Goal: Communication & Community: Answer question/provide support

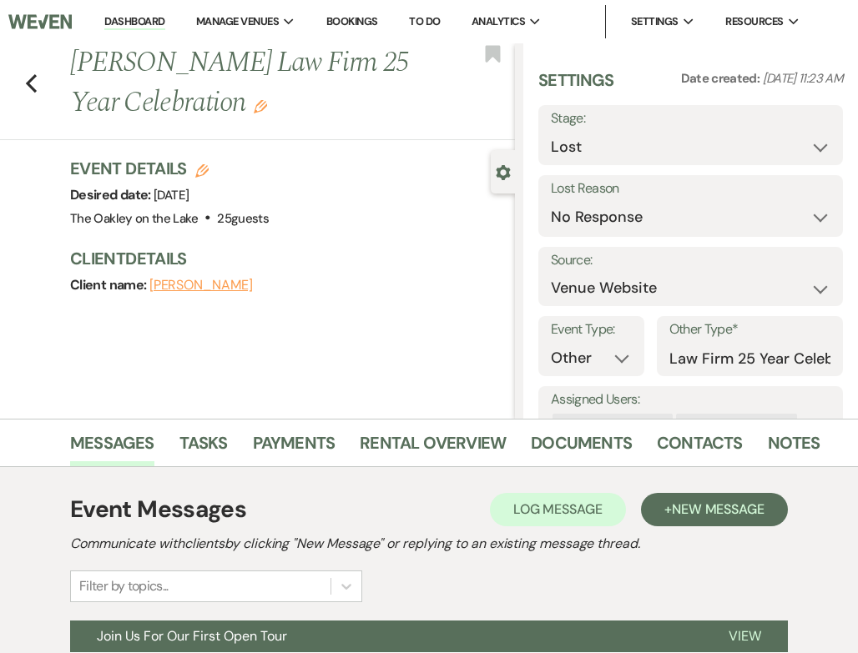
select select "8"
select select "5"
select select "13"
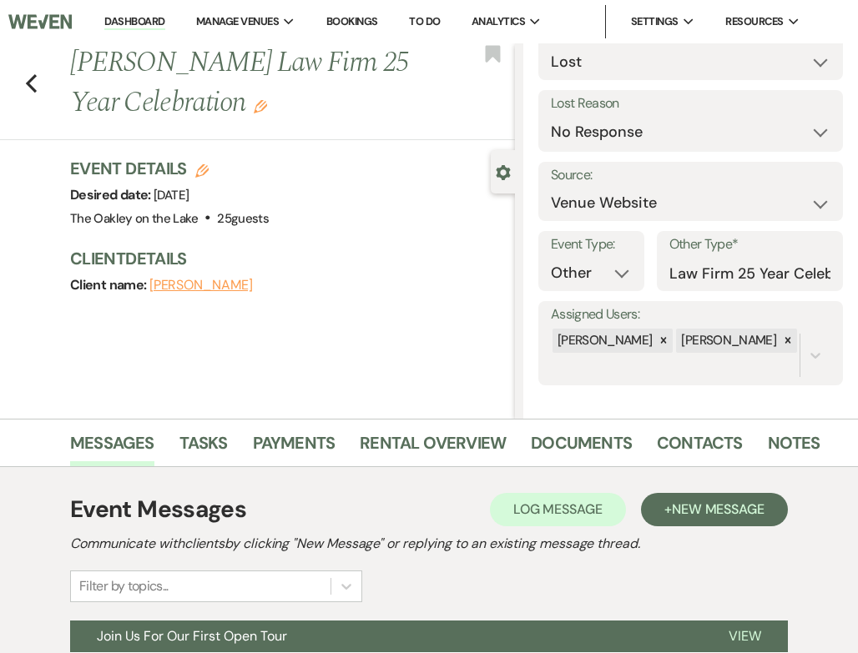
click at [139, 28] on link "Dashboard" at bounding box center [134, 22] width 60 height 16
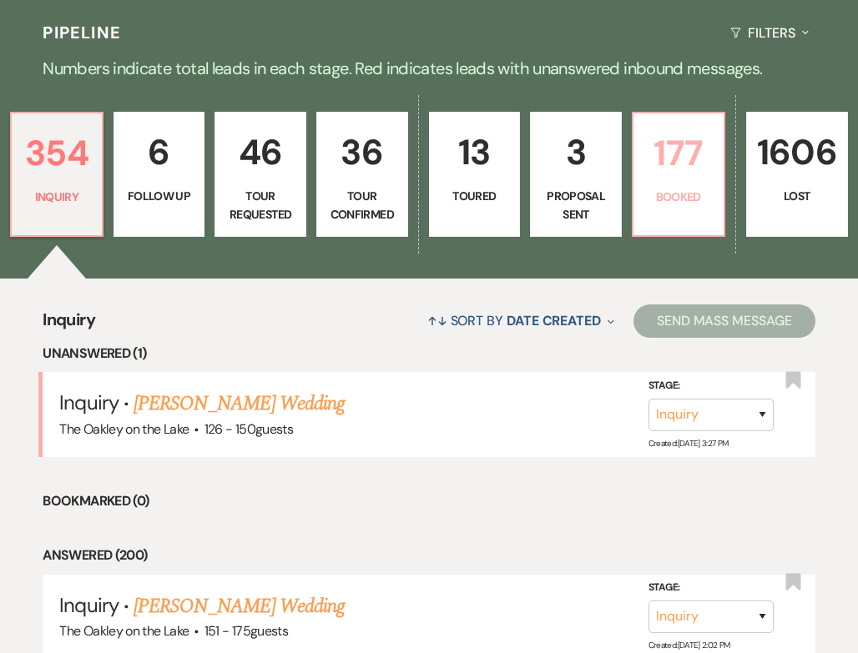
click at [677, 168] on link "177 Booked" at bounding box center [678, 174] width 93 height 125
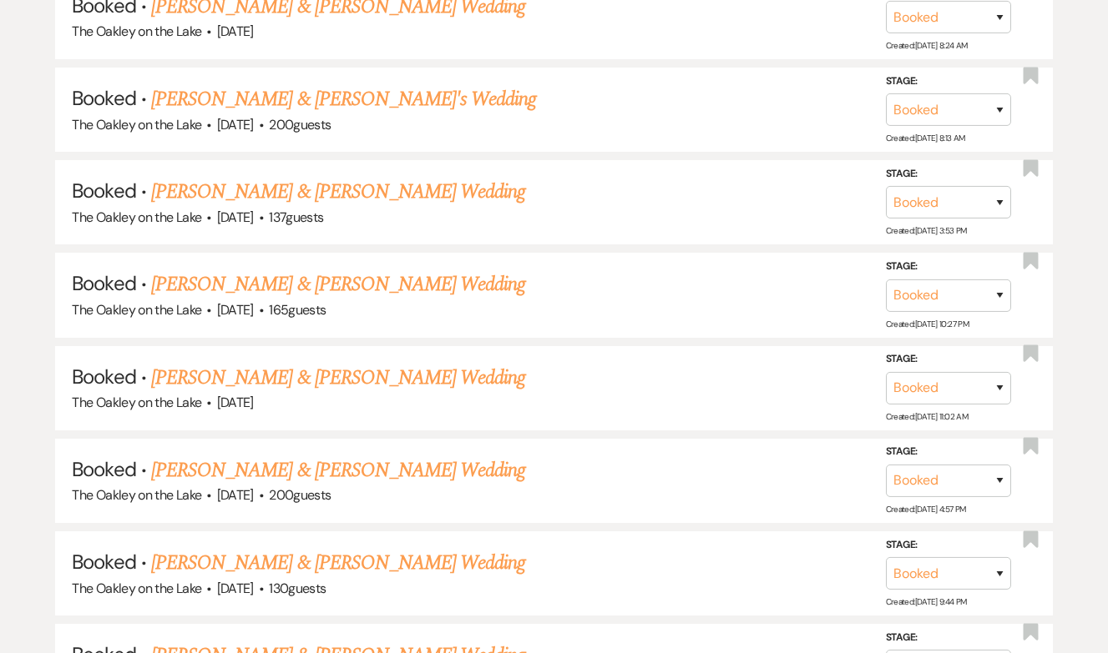
scroll to position [2110, 0]
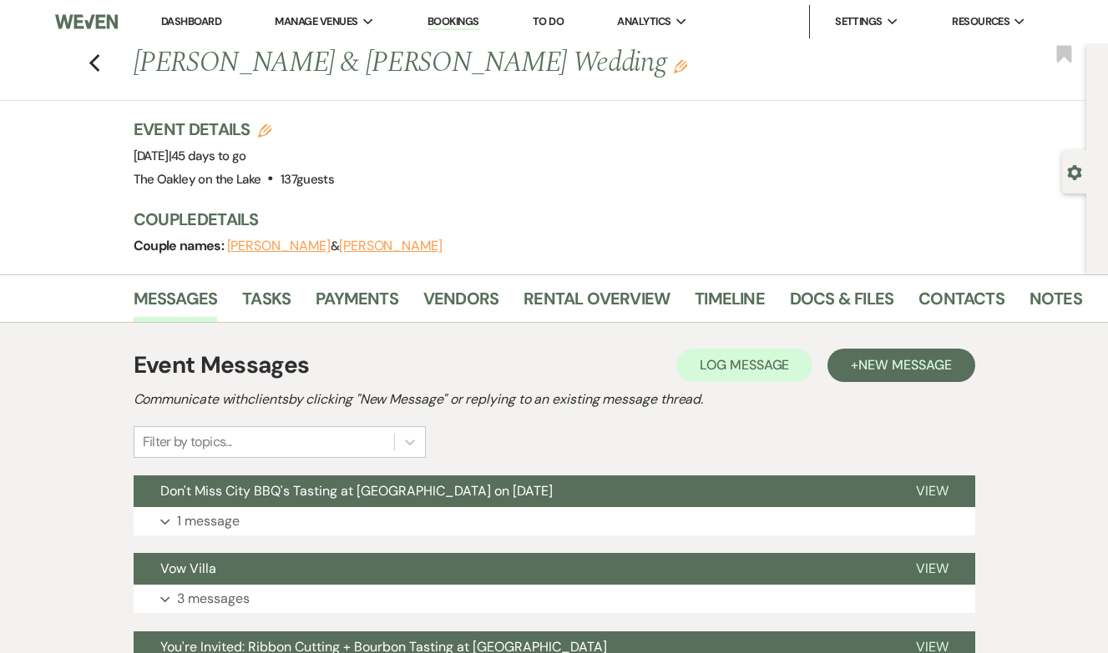
scroll to position [1, 0]
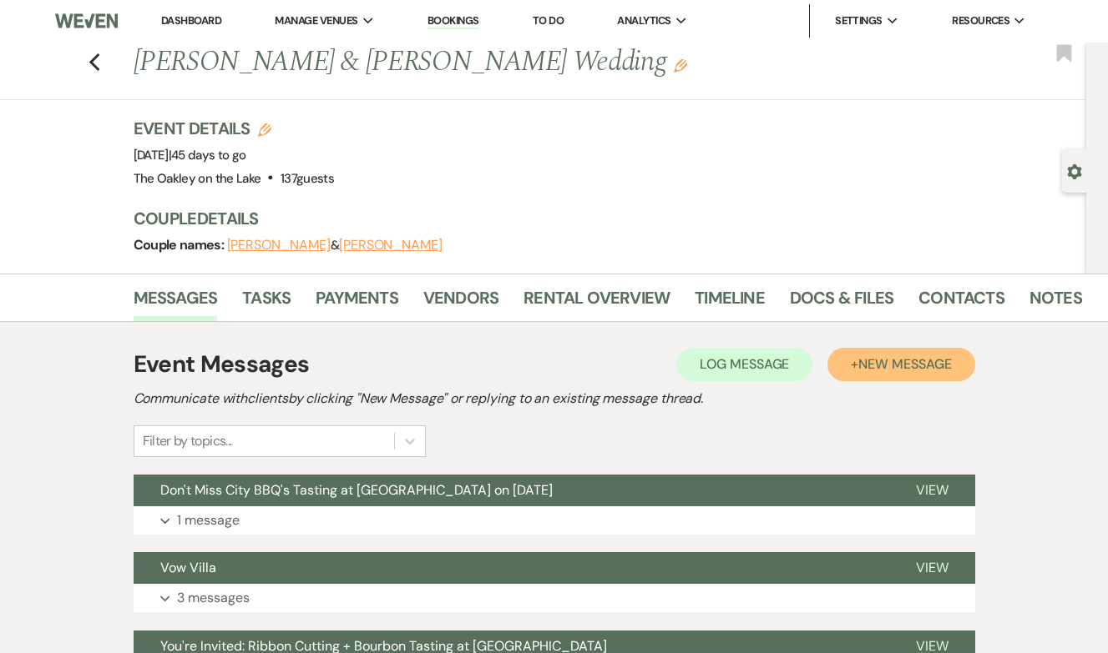
click at [870, 366] on span "New Message" at bounding box center [904, 365] width 93 height 18
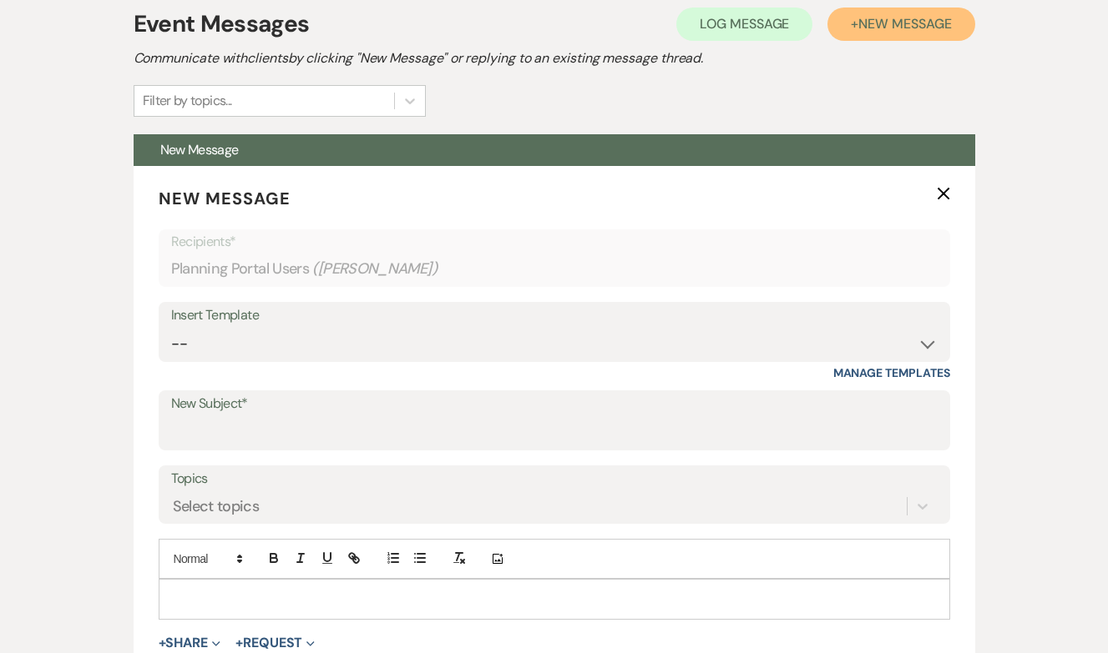
scroll to position [360, 0]
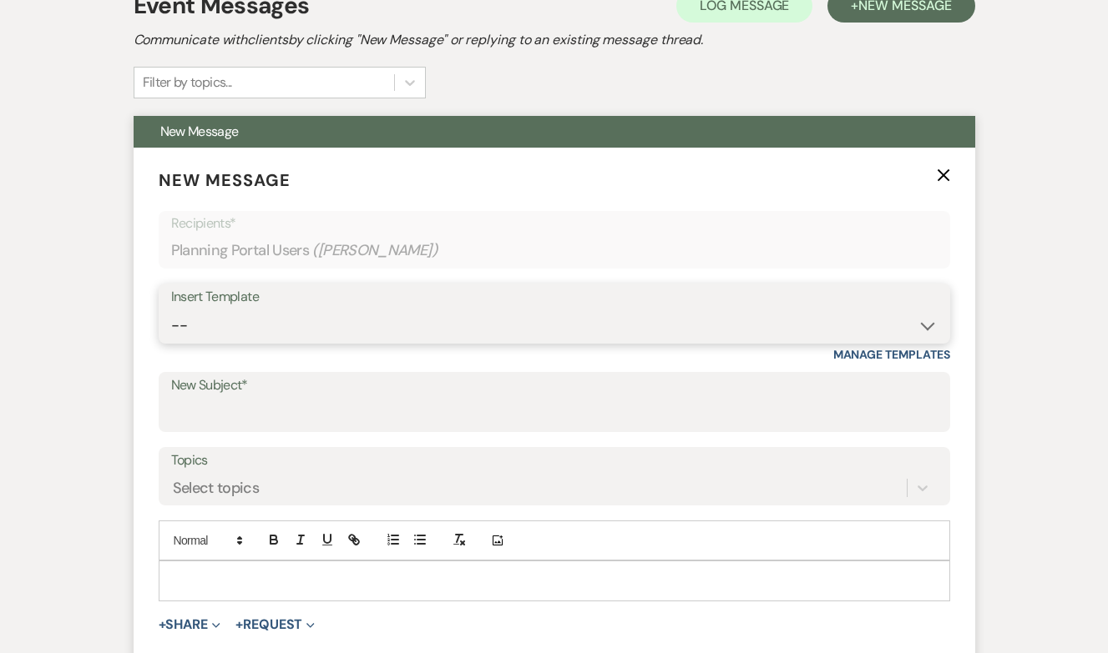
click at [260, 324] on select "-- Weven Planning Portal Introduction (Booked Events) Tour Request Response Fol…" at bounding box center [554, 326] width 766 height 33
select select "5264"
click at [171, 310] on select "-- Weven Planning Portal Introduction (Booked Events) Tour Request Response Fol…" at bounding box center [554, 326] width 766 height 33
type input "Final Countdown! Schedule Your 30-Day Walkthrough 🎉"
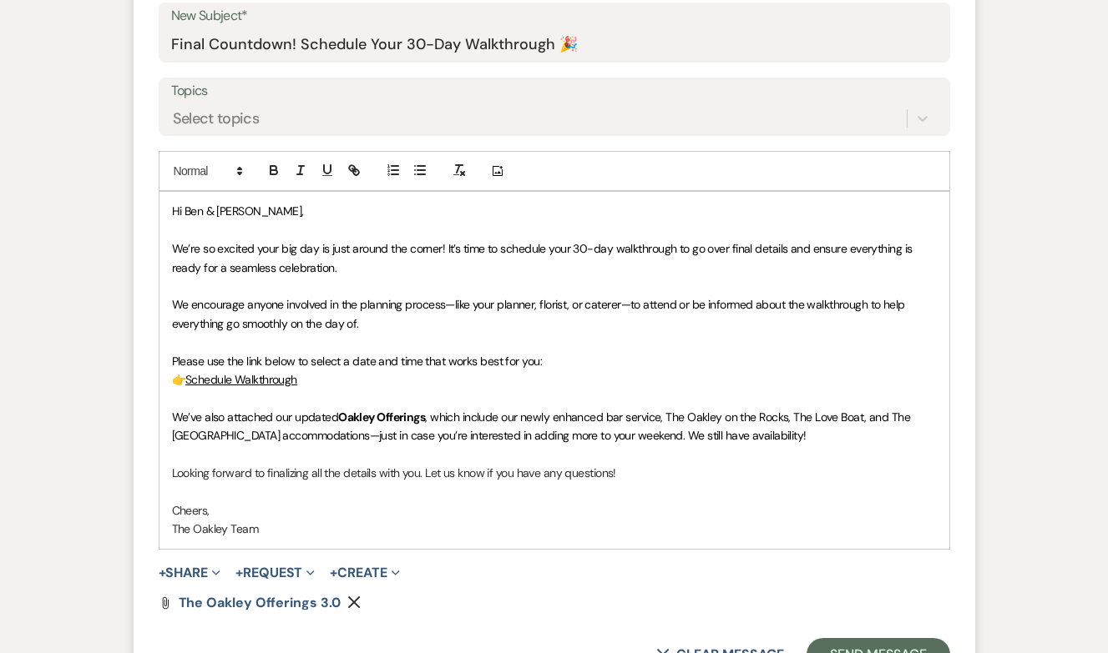
scroll to position [734, 0]
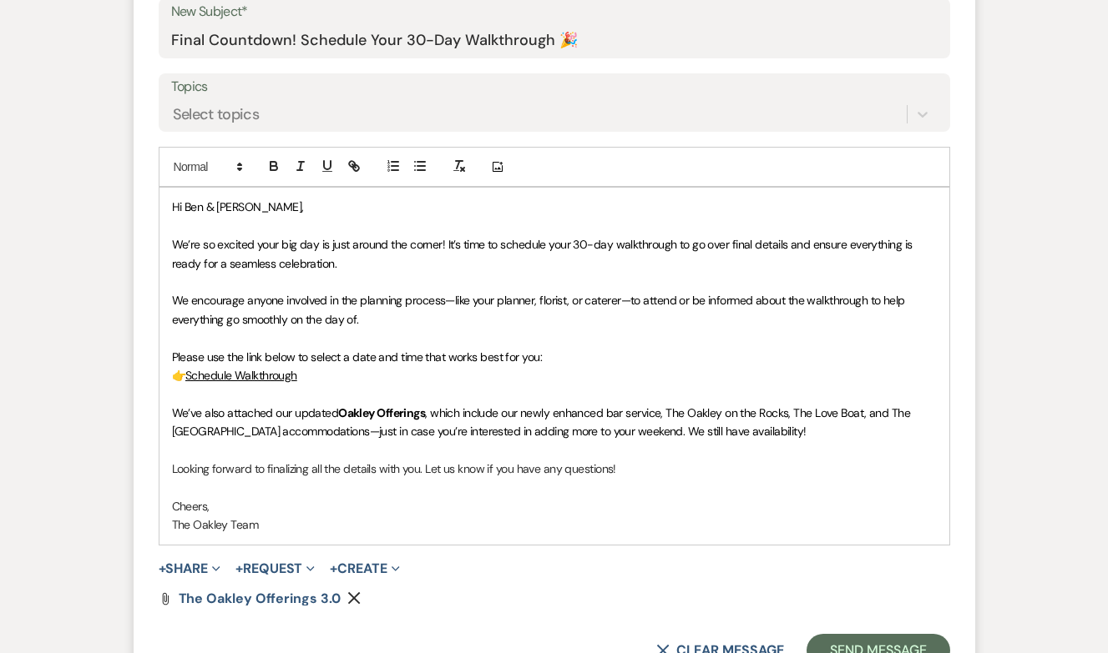
click at [862, 416] on span ", which include our newly enhanced bar service, The Oakley on the Rocks, The Lo…" at bounding box center [542, 422] width 741 height 33
click at [792, 412] on span ", which include our newly enhanced bar service, The Oakley on the Rocks, The Lo…" at bounding box center [542, 422] width 741 height 33
click at [788, 416] on span ", which include our newly enhanced bar service, The Oakley on the Rocks, and Th…" at bounding box center [554, 422] width 764 height 33
drag, startPoint x: 883, startPoint y: 419, endPoint x: 358, endPoint y: 431, distance: 525.1
click at [358, 431] on span ", which include our newly enhanced bar service, The Oakley on the Rocks and The…" at bounding box center [552, 422] width 761 height 33
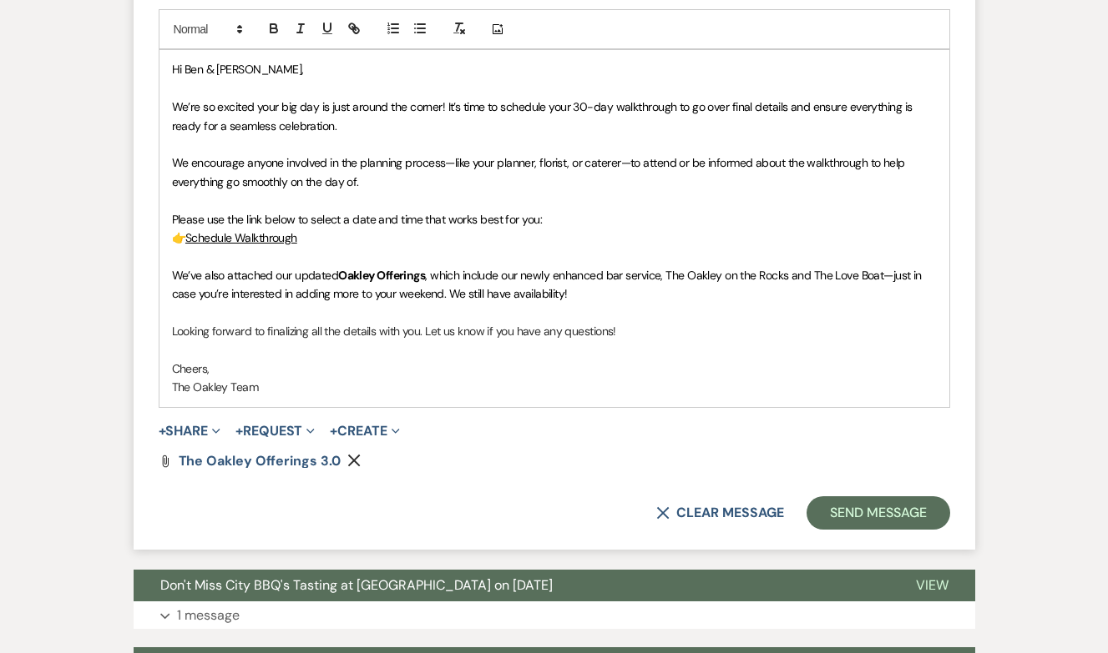
scroll to position [907, 0]
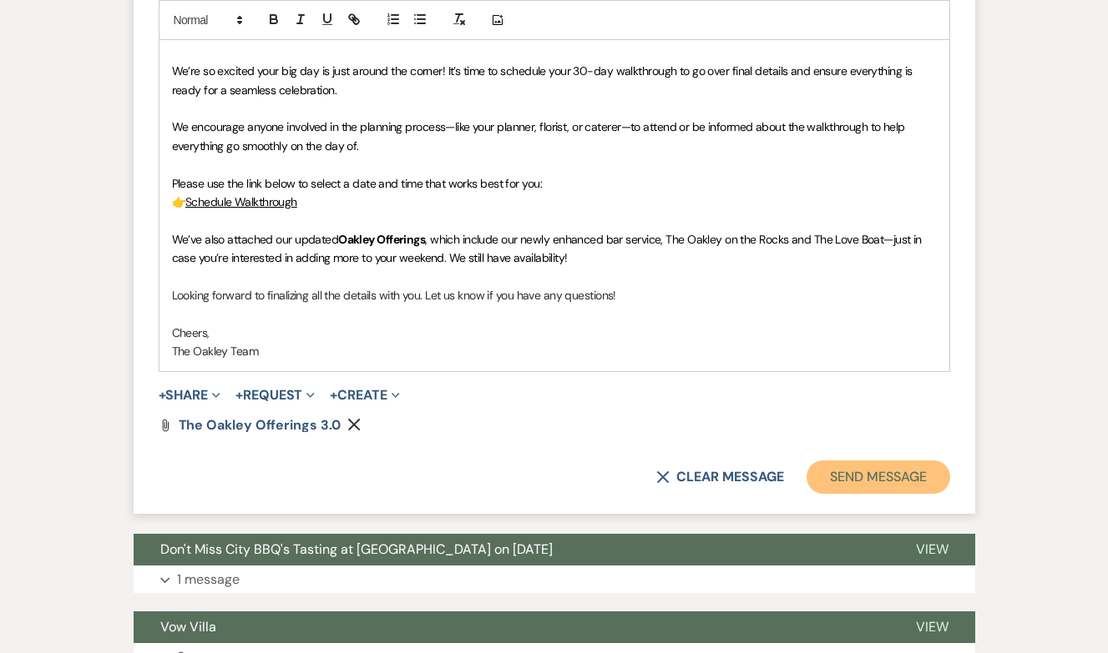
click at [833, 476] on button "Send Message" at bounding box center [877, 477] width 143 height 33
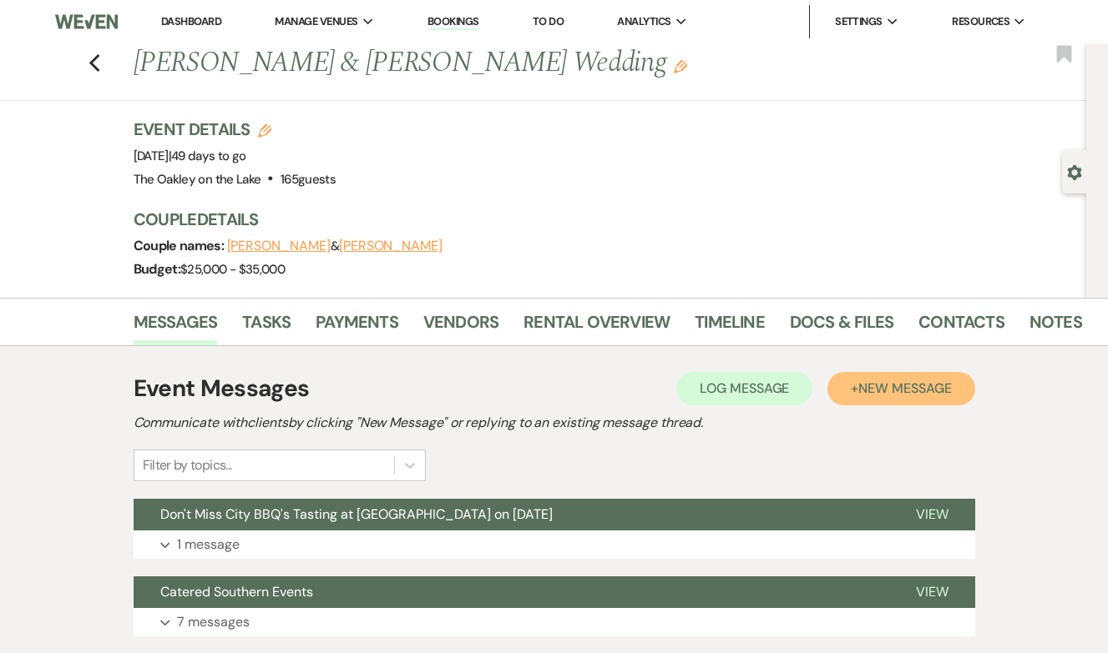
click at [883, 390] on span "New Message" at bounding box center [904, 389] width 93 height 18
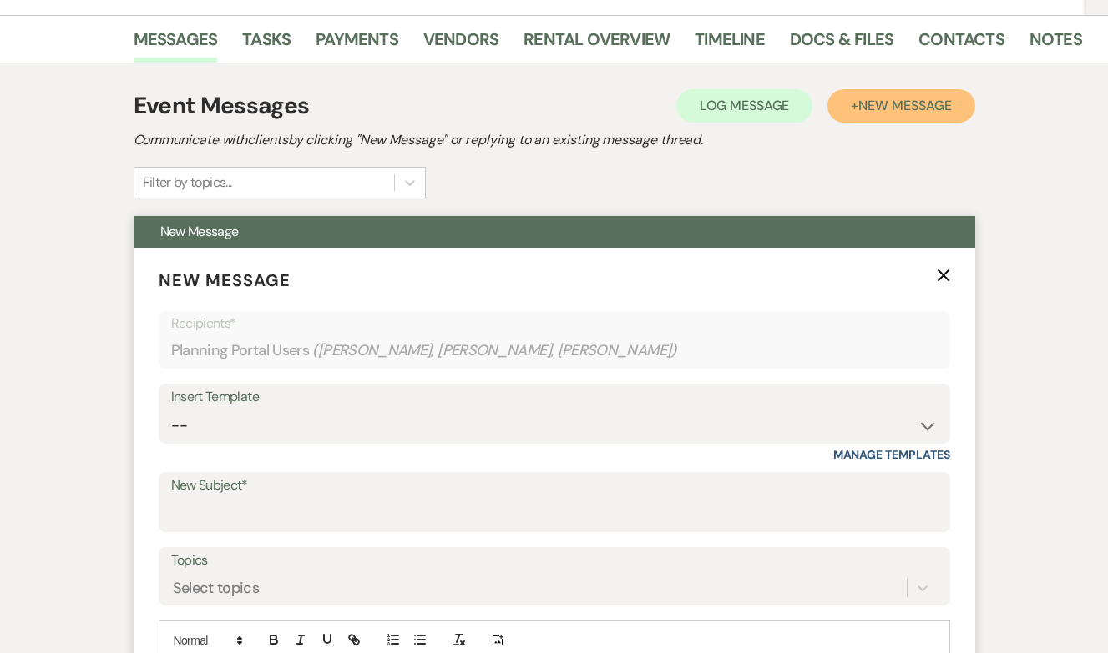
scroll to position [286, 0]
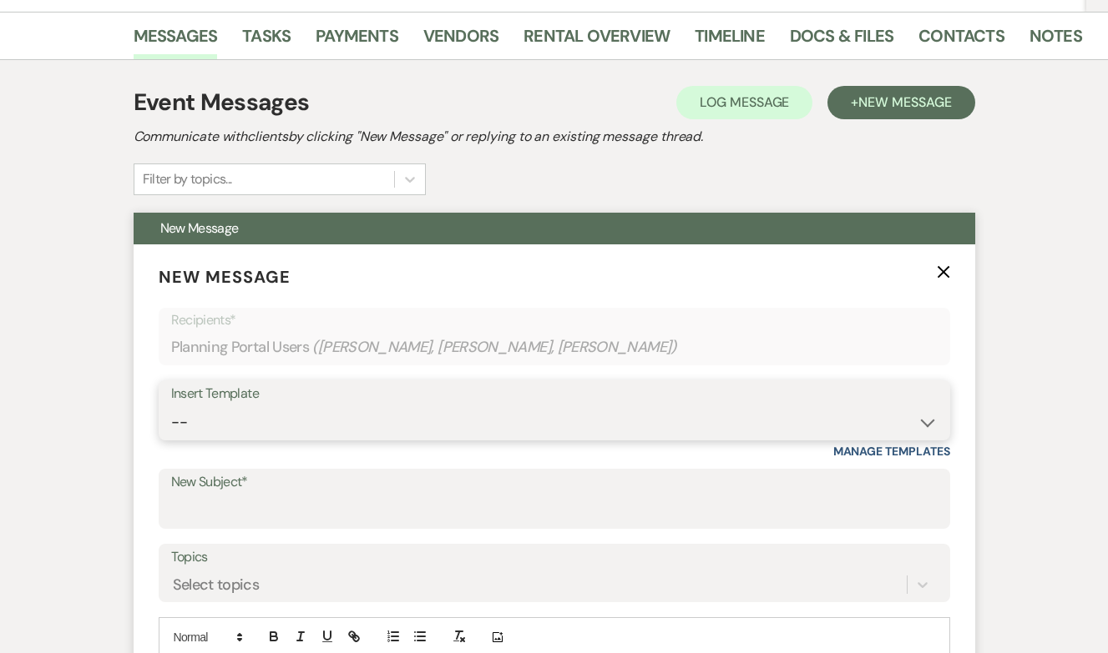
click at [292, 421] on select "-- Weven Planning Portal Introduction (Booked Events) Tour Request Response Fol…" at bounding box center [554, 422] width 766 height 33
select select "5264"
click at [171, 406] on select "-- Weven Planning Portal Introduction (Booked Events) Tour Request Response Fol…" at bounding box center [554, 422] width 766 height 33
type input "Final Countdown! Schedule Your 30-Day Walkthrough 🎉"
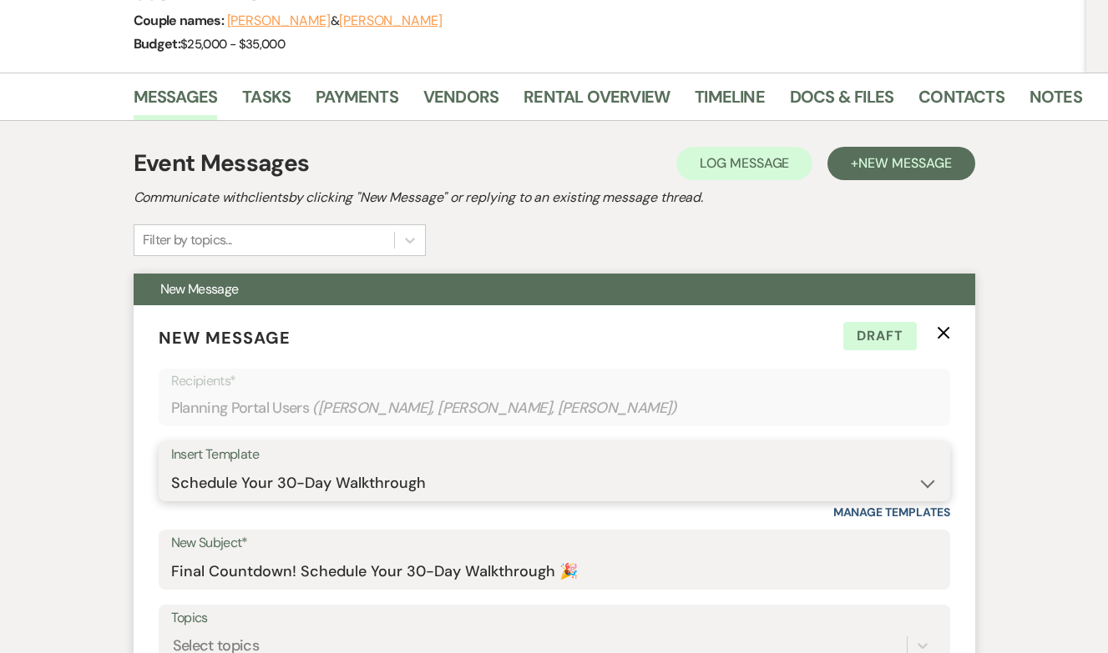
scroll to position [142, 0]
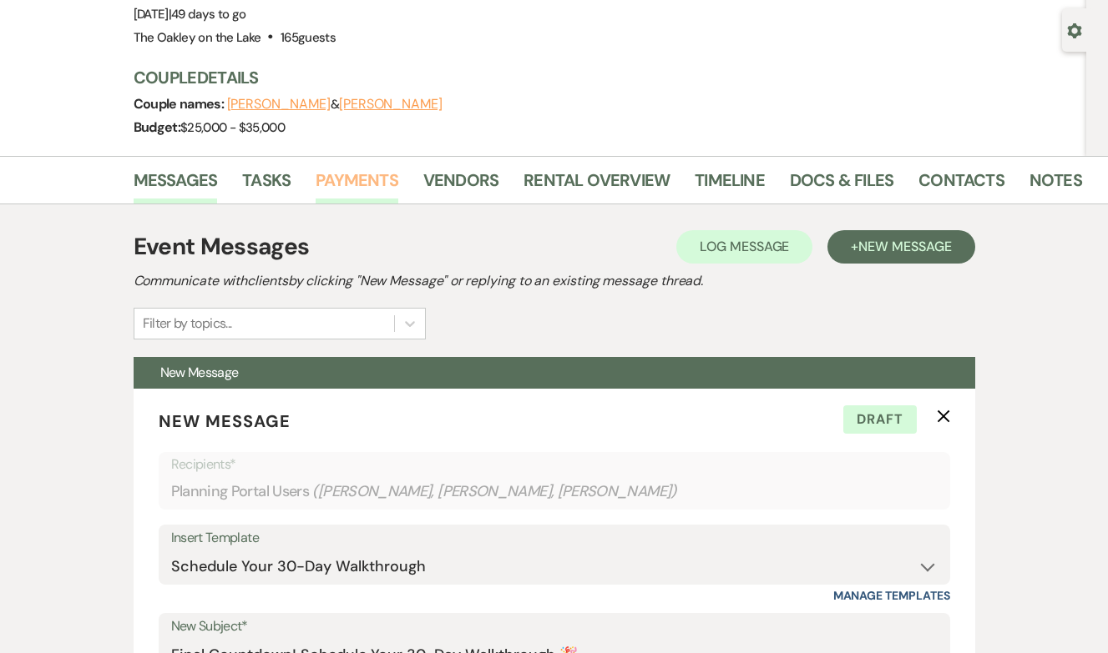
click at [341, 197] on link "Payments" at bounding box center [356, 185] width 83 height 37
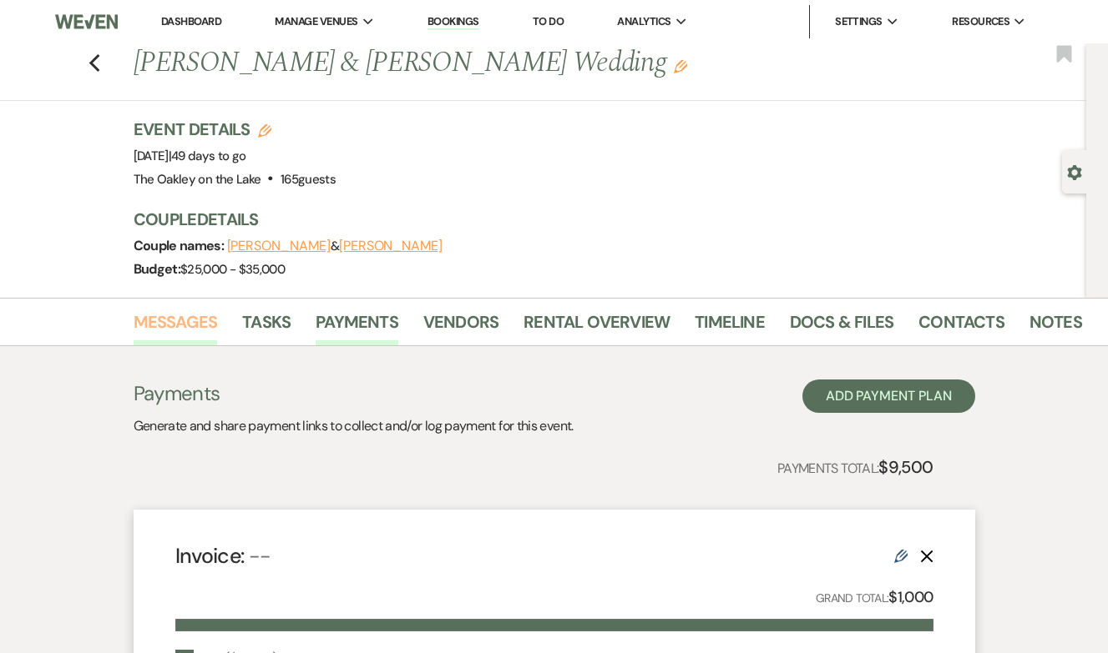
click at [204, 322] on link "Messages" at bounding box center [176, 327] width 84 height 37
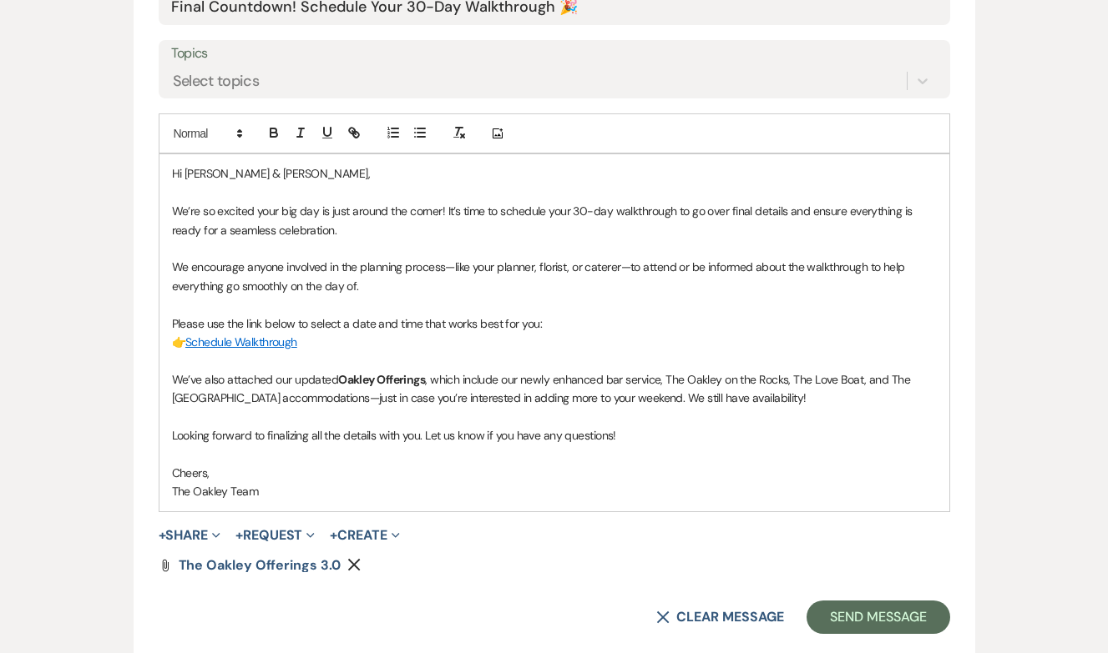
scroll to position [795, 0]
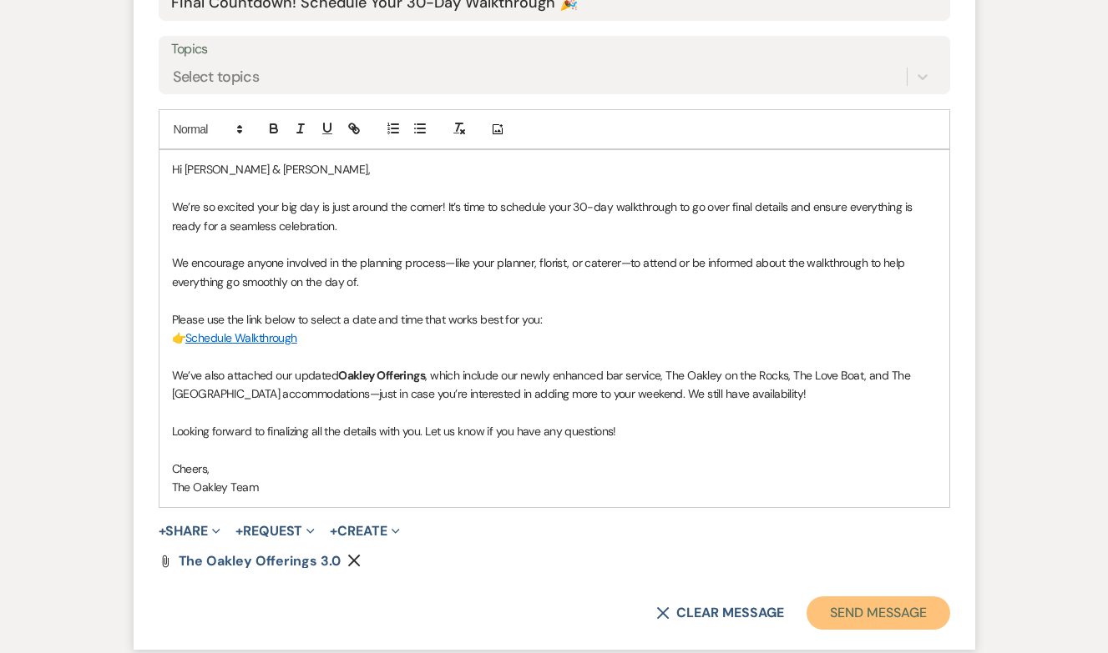
click at [884, 613] on button "Send Message" at bounding box center [877, 613] width 143 height 33
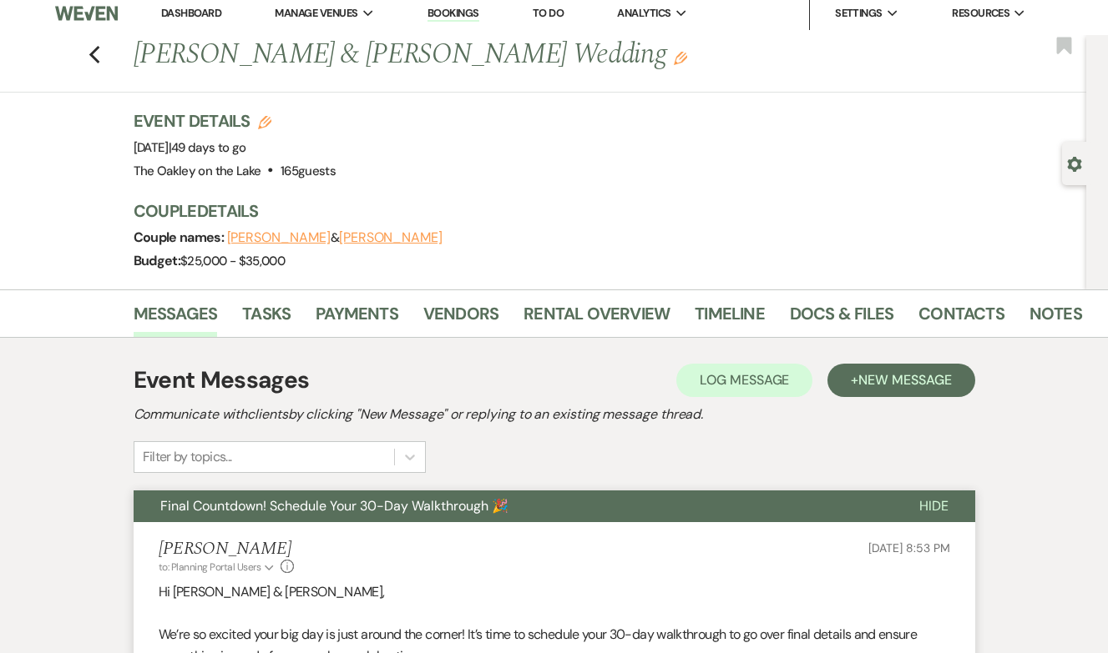
scroll to position [0, 0]
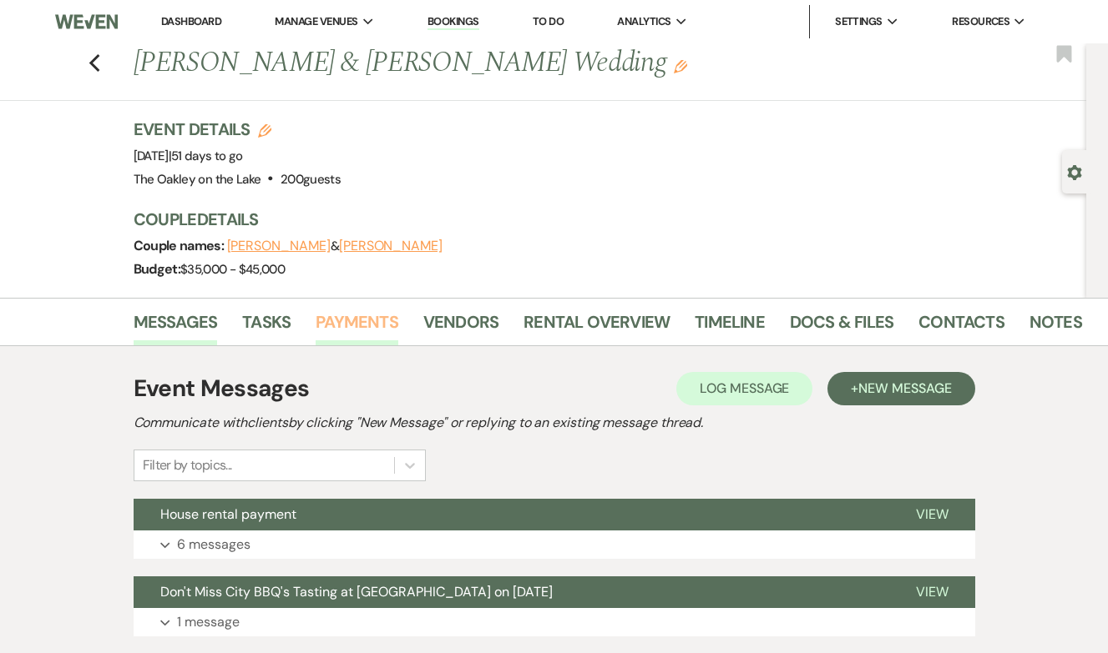
click at [367, 319] on link "Payments" at bounding box center [356, 327] width 83 height 37
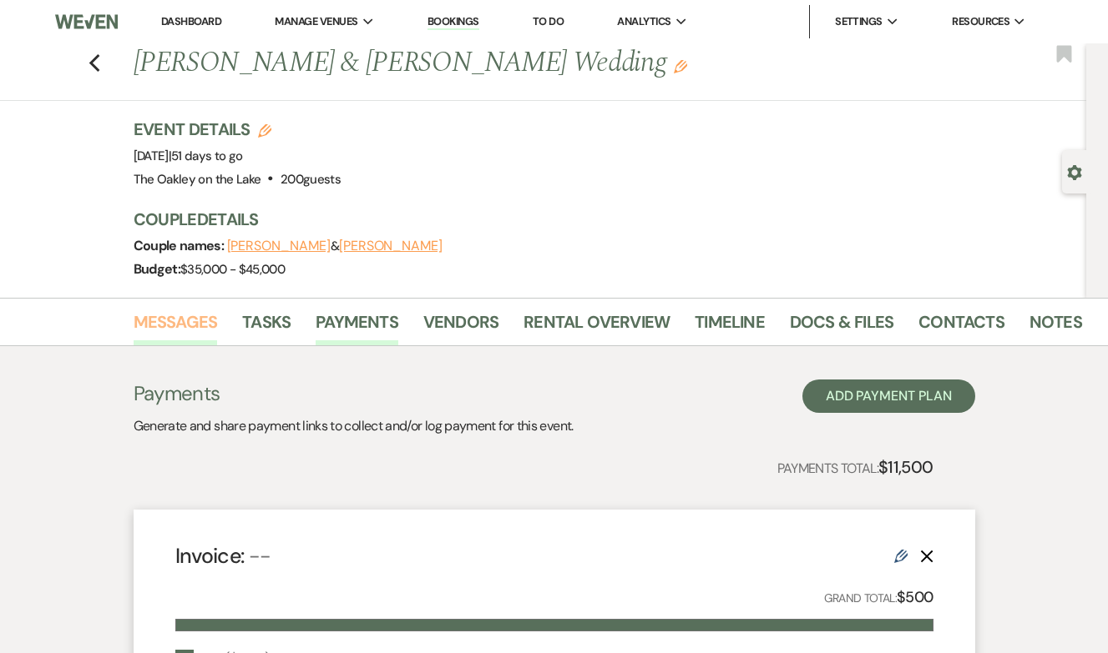
click at [205, 315] on link "Messages" at bounding box center [176, 327] width 84 height 37
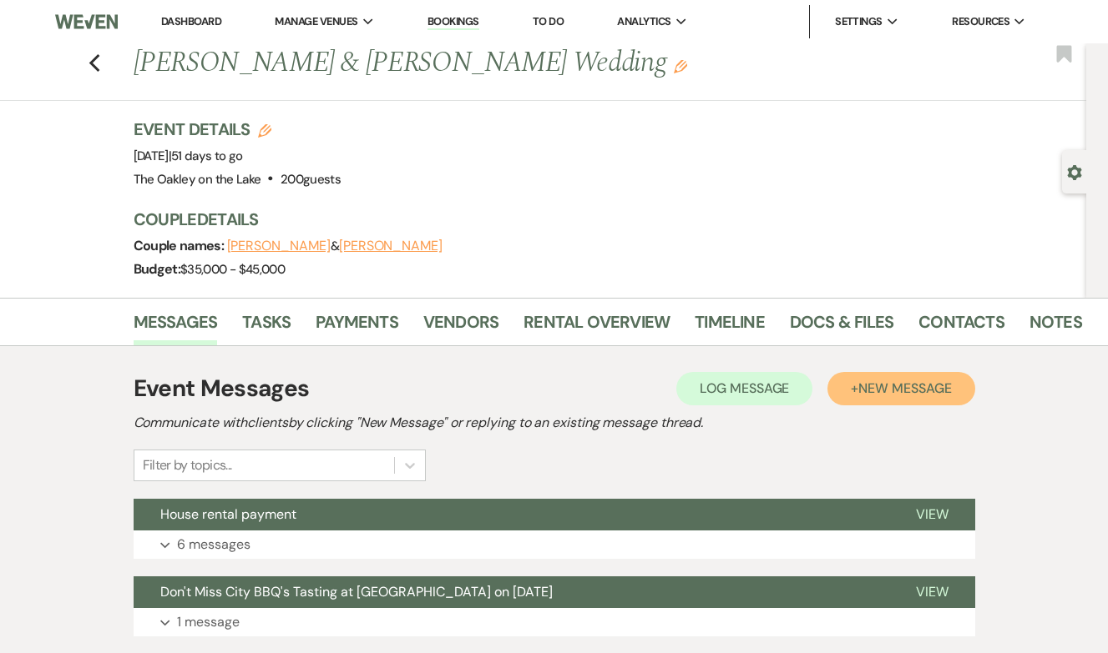
click at [867, 395] on span "New Message" at bounding box center [904, 389] width 93 height 18
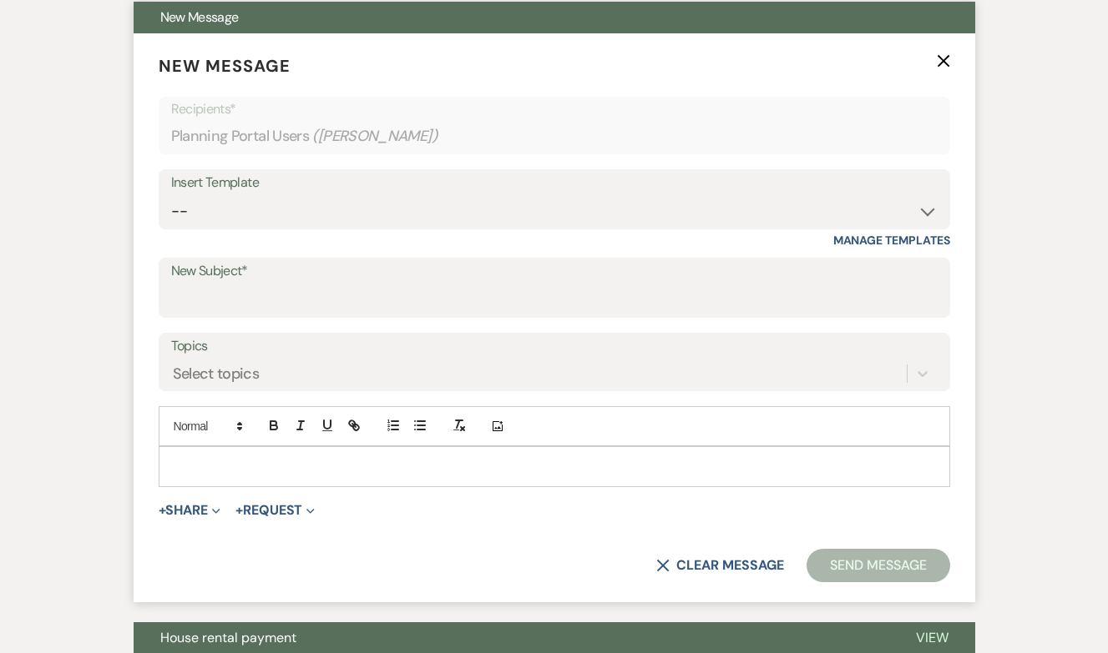
scroll to position [653, 0]
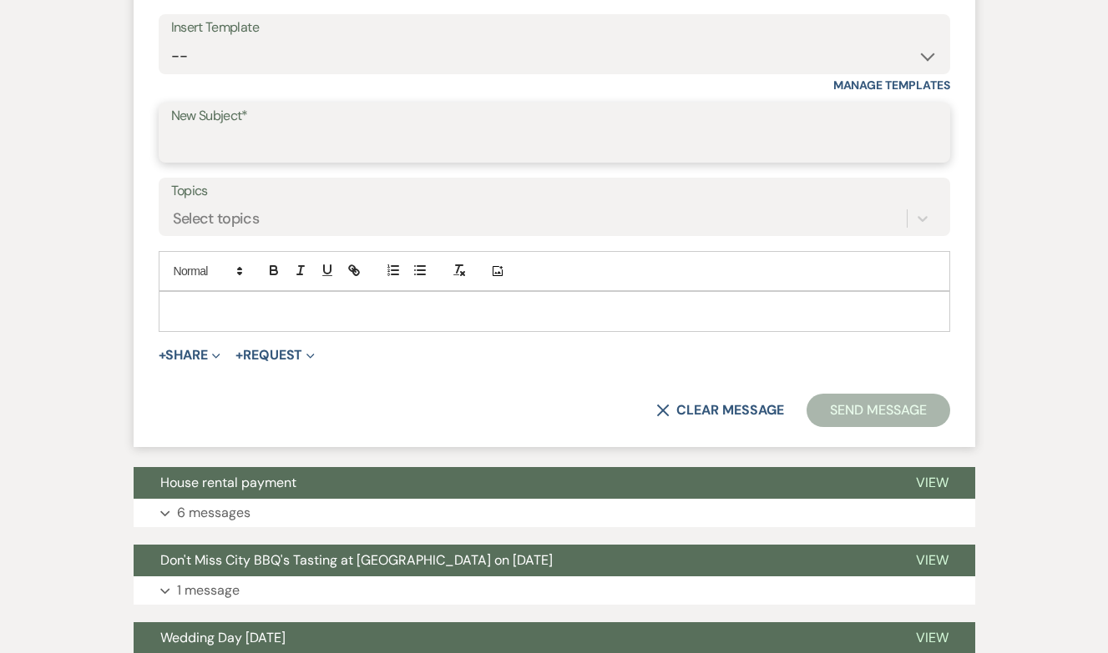
click at [241, 139] on input "New Subject*" at bounding box center [554, 145] width 766 height 33
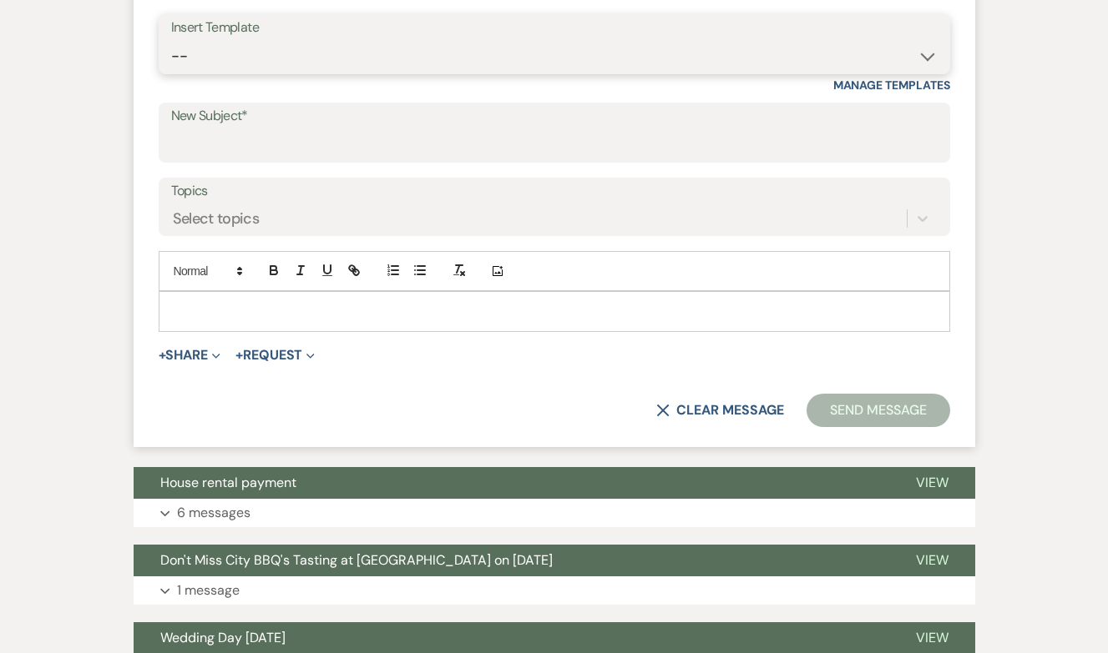
click at [228, 47] on select "-- Weven Planning Portal Introduction (Booked Events) Tour Request Response Fol…" at bounding box center [554, 56] width 766 height 33
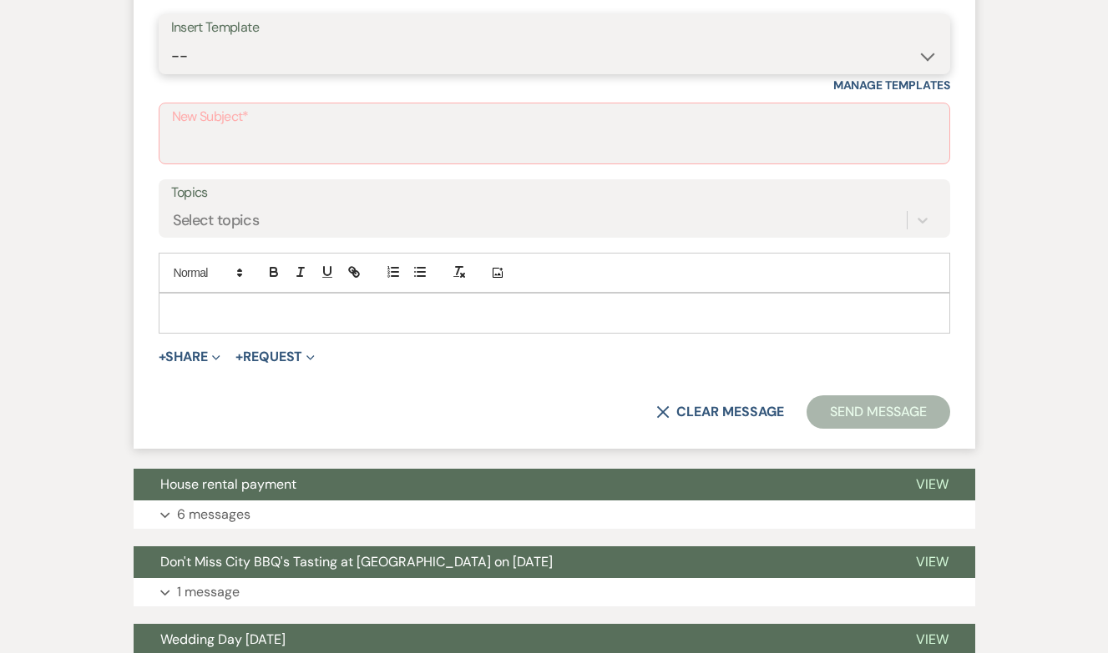
select select "5264"
click at [171, 40] on select "-- Weven Planning Portal Introduction (Booked Events) Tour Request Response Fol…" at bounding box center [554, 56] width 766 height 33
type input "Final Countdown! Schedule Your 30-Day Walkthrough 🎉"
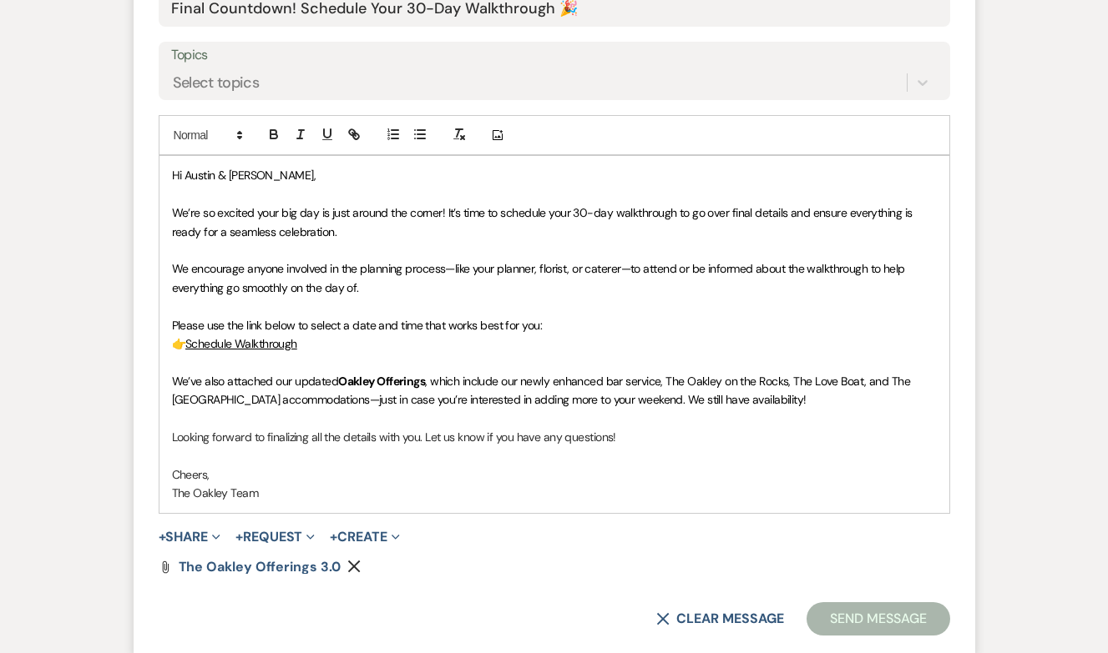
scroll to position [817, 0]
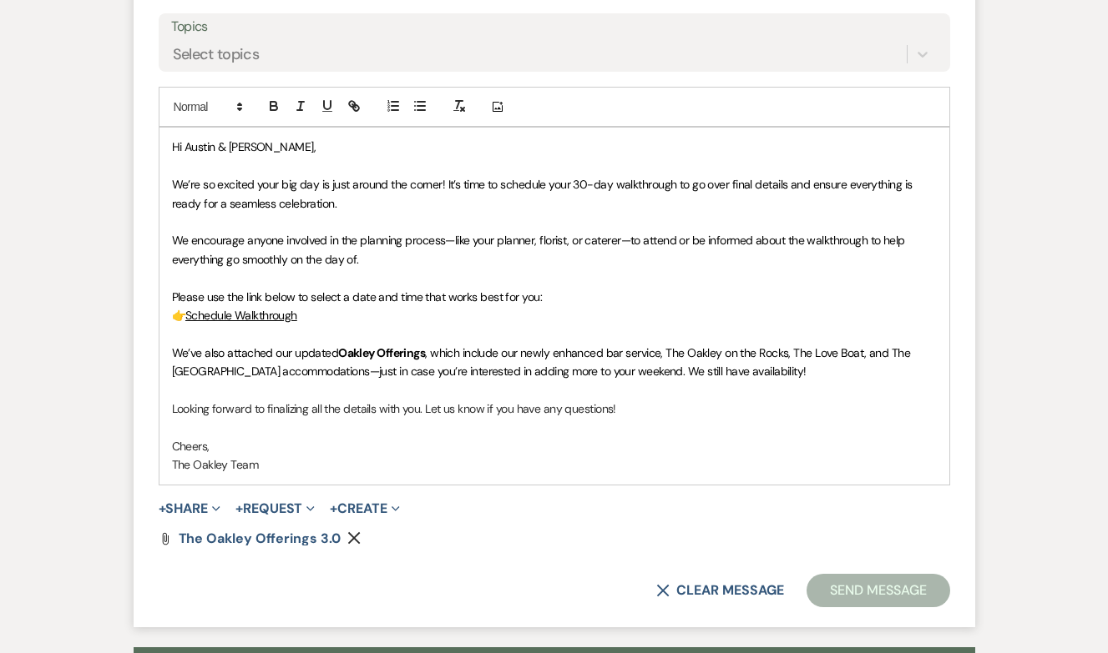
click at [786, 357] on span ", which include our newly enhanced bar service, The Oakley on the Rocks, The Lo…" at bounding box center [542, 362] width 741 height 33
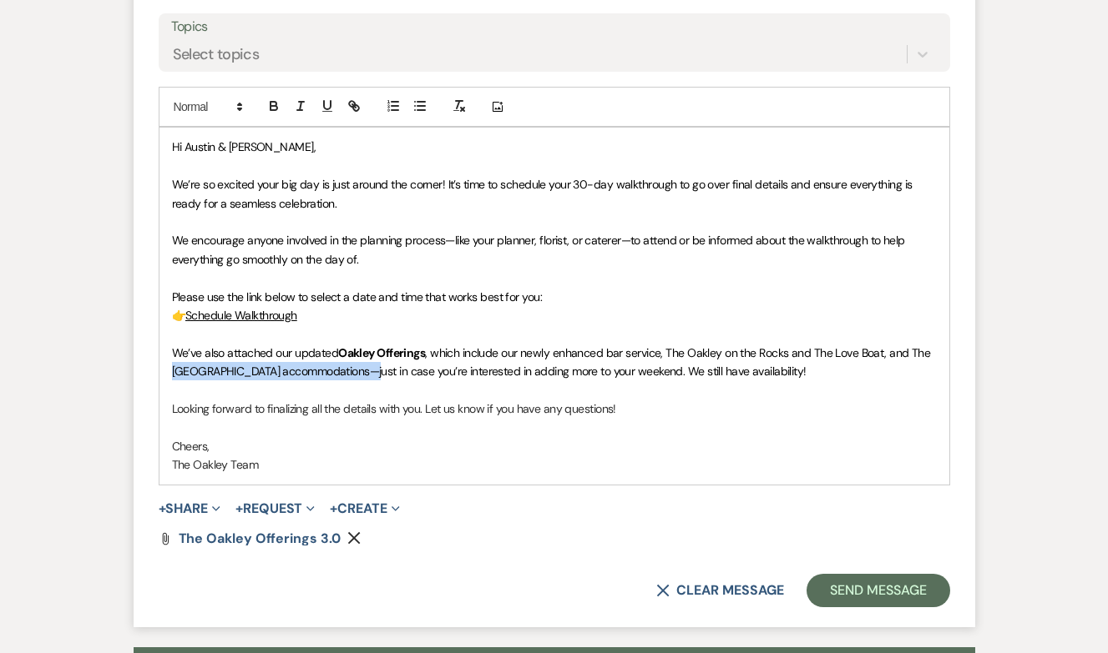
drag, startPoint x: 358, startPoint y: 371, endPoint x: 155, endPoint y: 371, distance: 202.8
click at [155, 371] on form "New Message X Draft saved! Recipients* Planning Portal Users ( Ashleigh William…" at bounding box center [554, 170] width 841 height 913
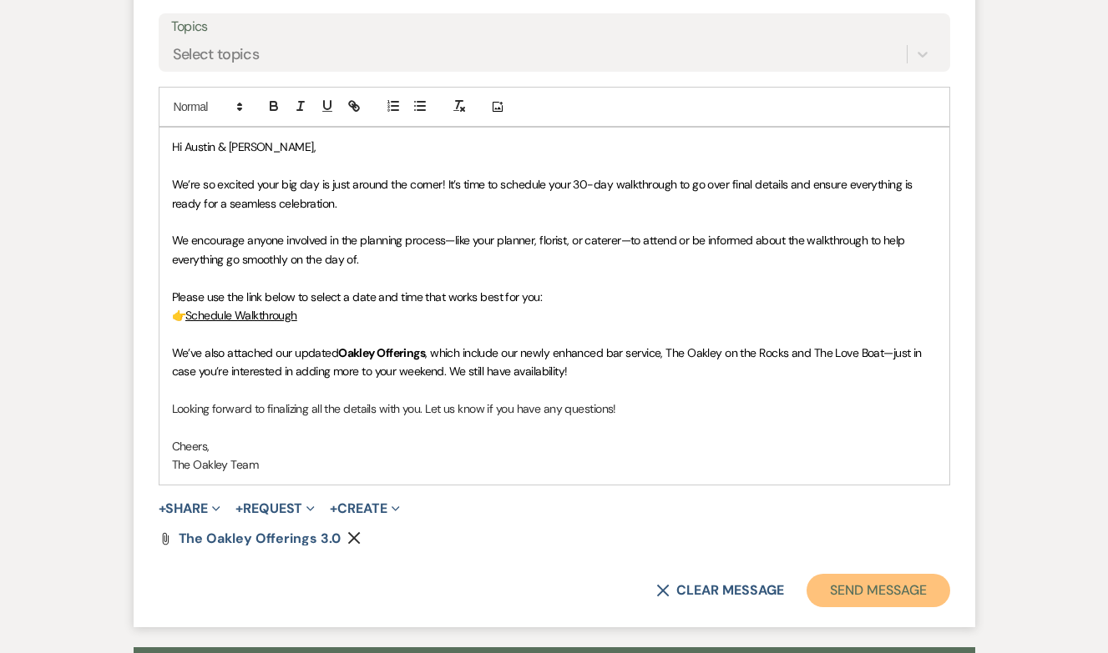
click at [891, 577] on button "Send Message" at bounding box center [877, 590] width 143 height 33
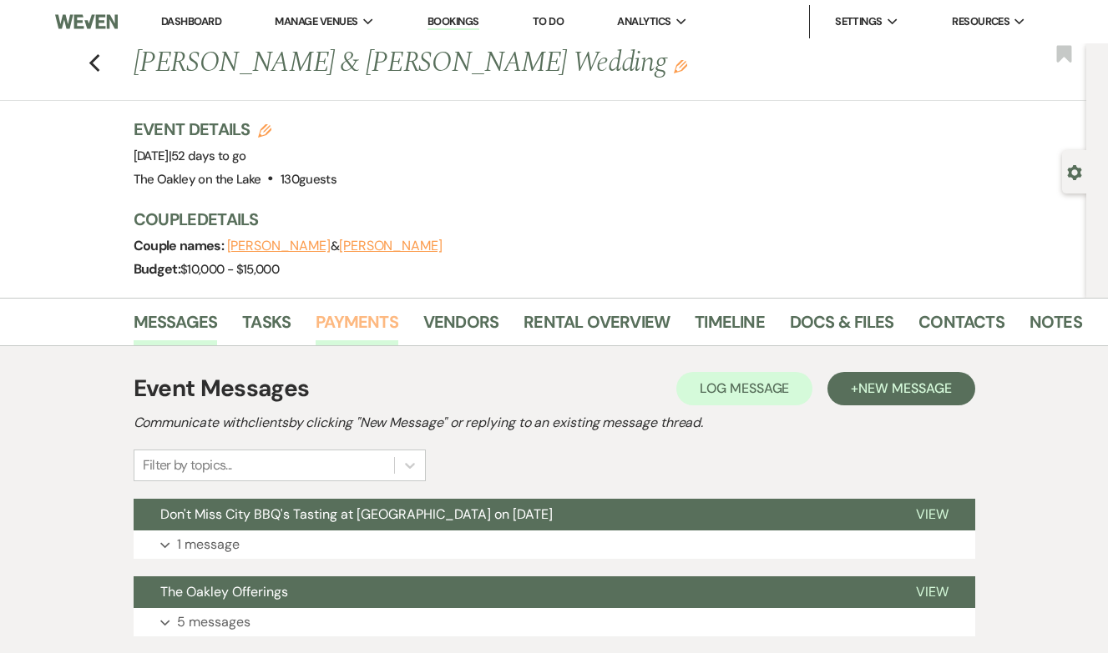
click at [380, 319] on link "Payments" at bounding box center [356, 327] width 83 height 37
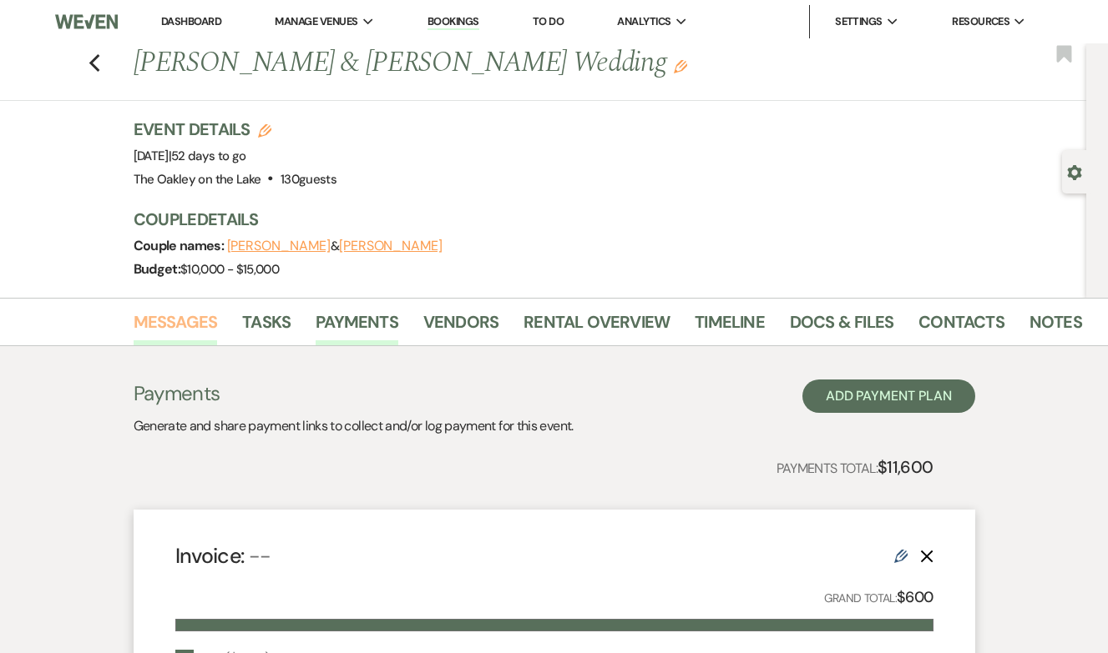
click at [165, 327] on link "Messages" at bounding box center [176, 327] width 84 height 37
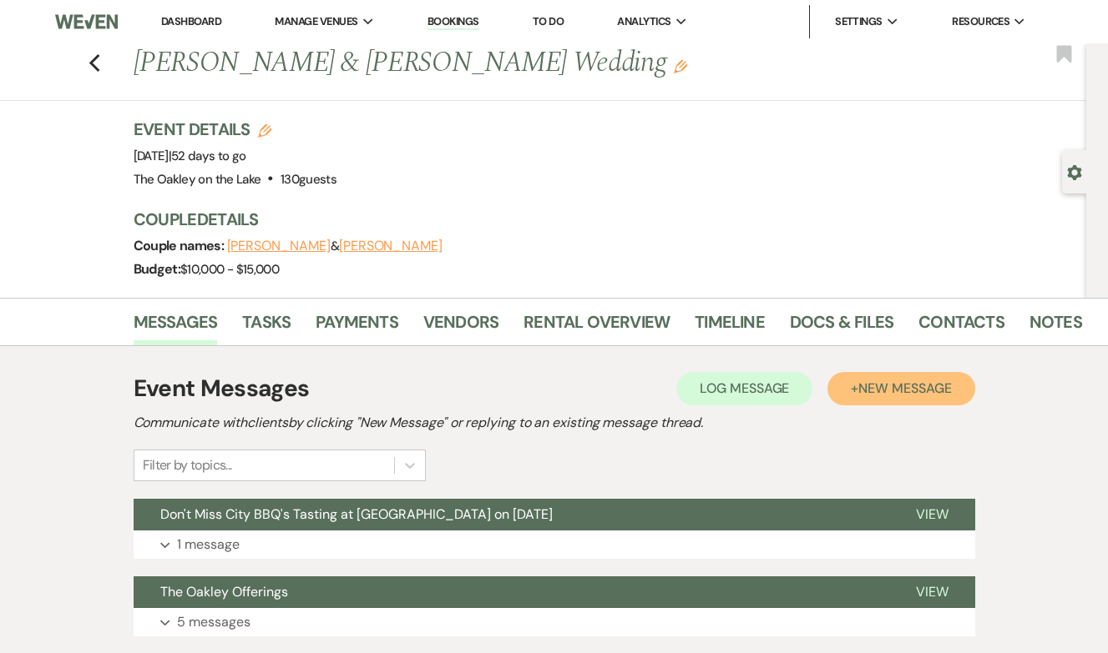
click at [856, 386] on button "+ New Message" at bounding box center [900, 388] width 147 height 33
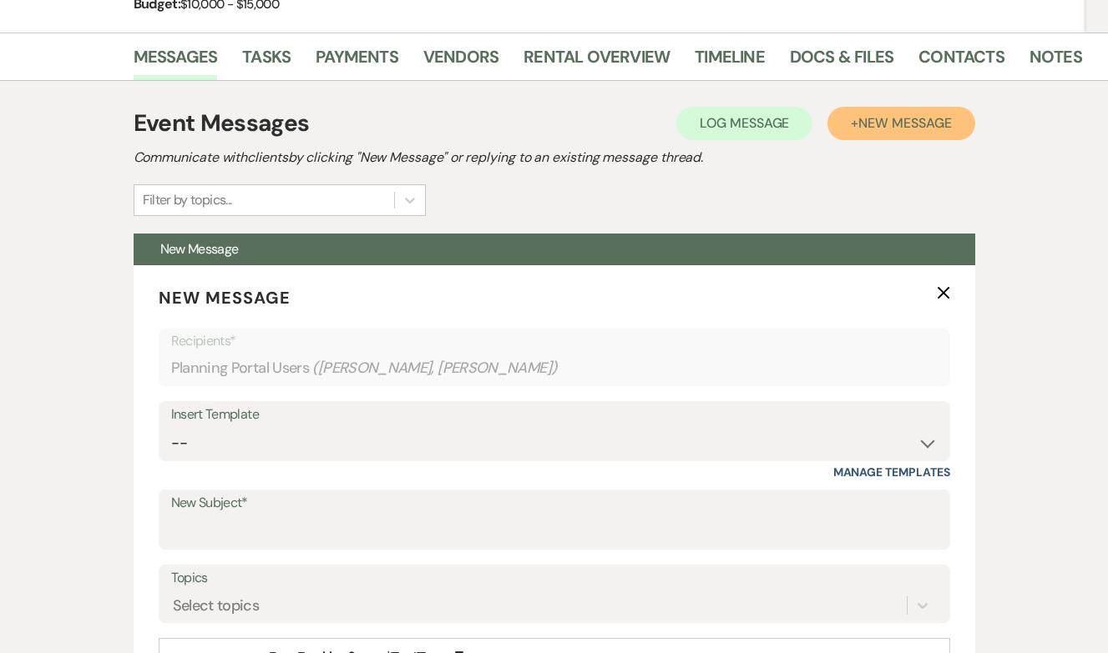
scroll to position [474, 0]
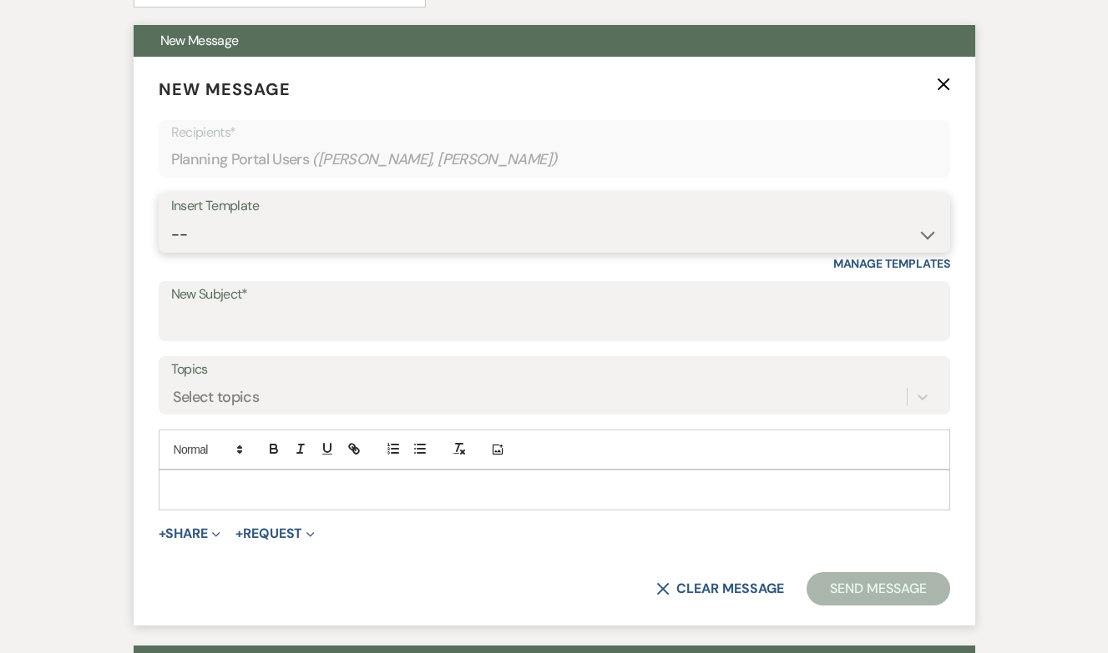
click at [248, 241] on select "-- Weven Planning Portal Introduction (Booked Events) Tour Request Response Fol…" at bounding box center [554, 235] width 766 height 33
select select "5264"
click at [171, 219] on select "-- Weven Planning Portal Introduction (Booked Events) Tour Request Response Fol…" at bounding box center [554, 235] width 766 height 33
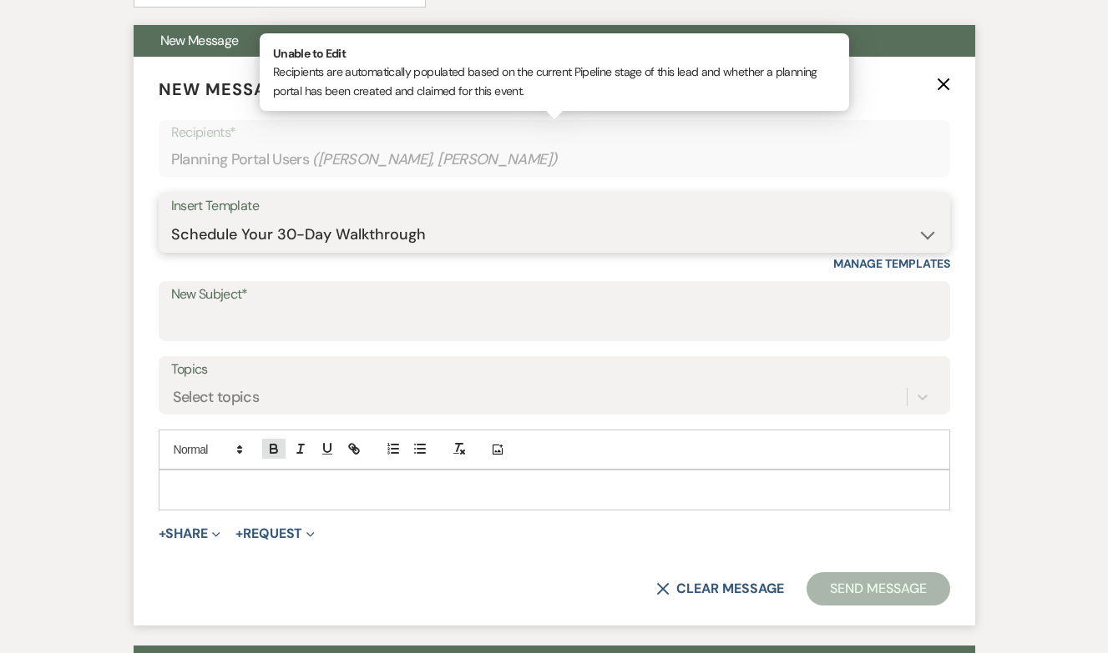
type input "Final Countdown! Schedule Your 30-Day Walkthrough 🎉"
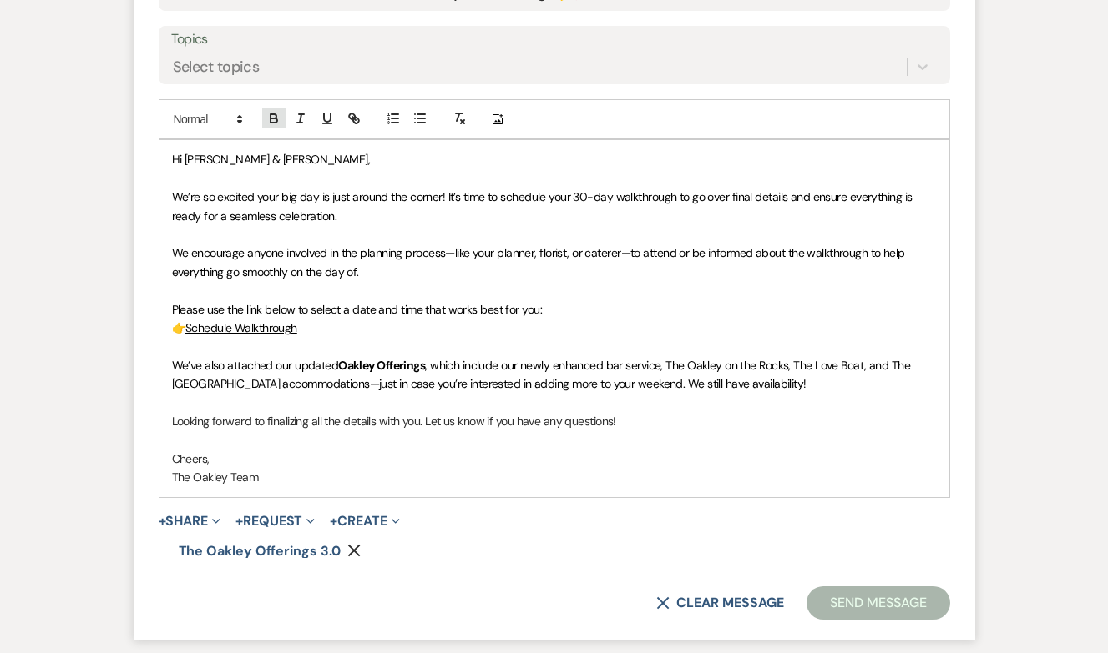
scroll to position [806, 0]
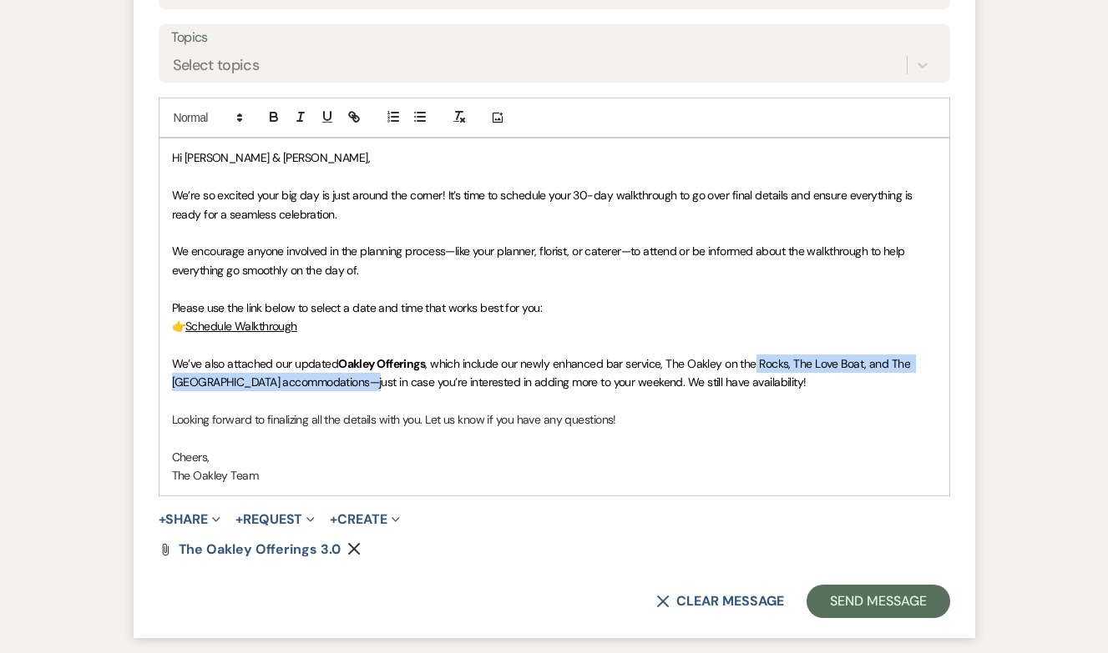
drag, startPoint x: 334, startPoint y: 384, endPoint x: 755, endPoint y: 371, distance: 421.7
click at [755, 371] on p "We’ve also attached our updated Oakley Offerings , which include our newly enha…" at bounding box center [554, 374] width 764 height 38
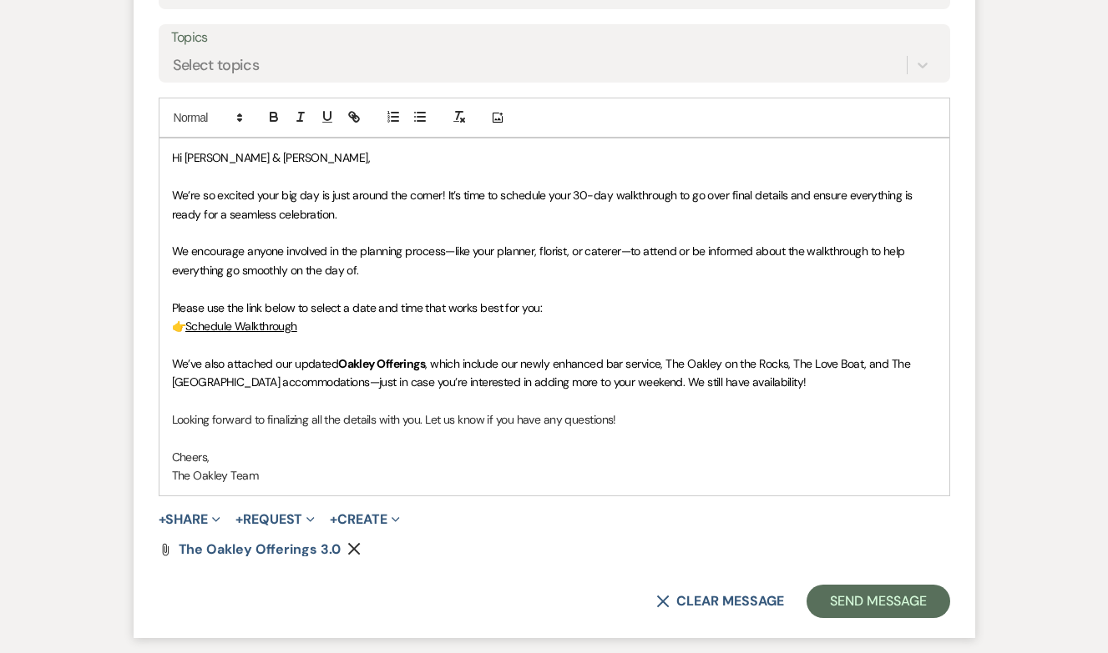
click at [778, 371] on p "We’ve also attached our updated Oakley Offerings , which include our newly enha…" at bounding box center [554, 374] width 764 height 38
drag, startPoint x: 794, startPoint y: 369, endPoint x: 665, endPoint y: 358, distance: 129.0
click at [665, 358] on span ", which include our newly enhanced bar service, The Oakley on the Rocks, The Lo…" at bounding box center [542, 372] width 741 height 33
click at [793, 364] on span ", which include our newly enhanced bar service, The Oakley on the Rocks, The Lo…" at bounding box center [542, 372] width 741 height 33
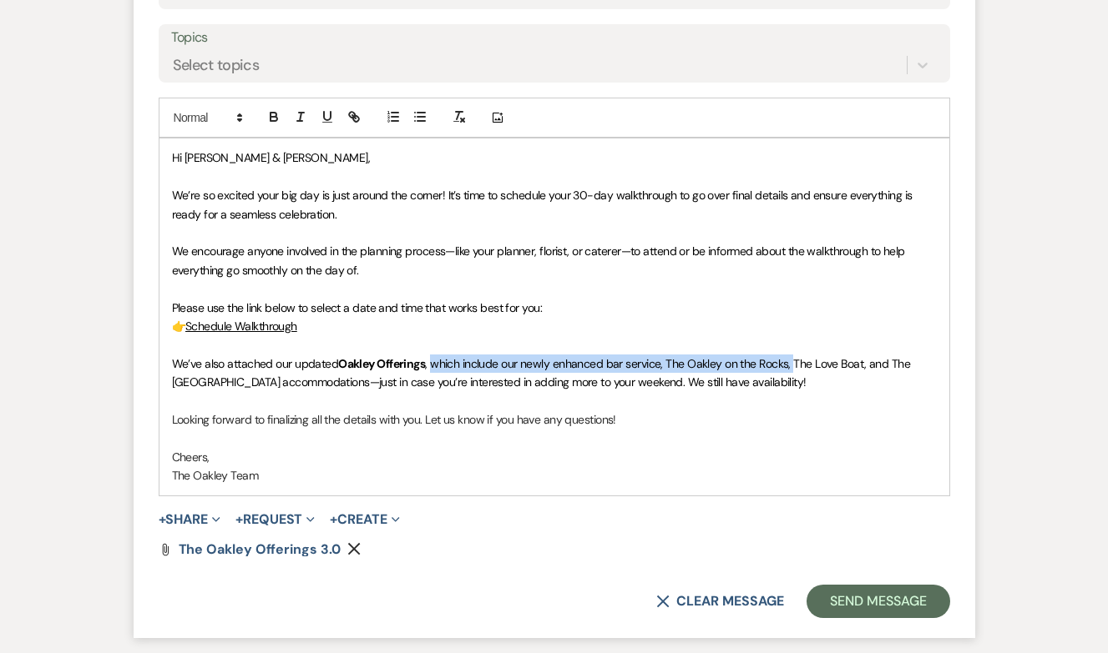
drag, startPoint x: 794, startPoint y: 364, endPoint x: 435, endPoint y: 362, distance: 358.9
click at [435, 362] on span ", which include our newly enhanced bar service, The Oakley on the Rocks, The Lo…" at bounding box center [542, 372] width 741 height 33
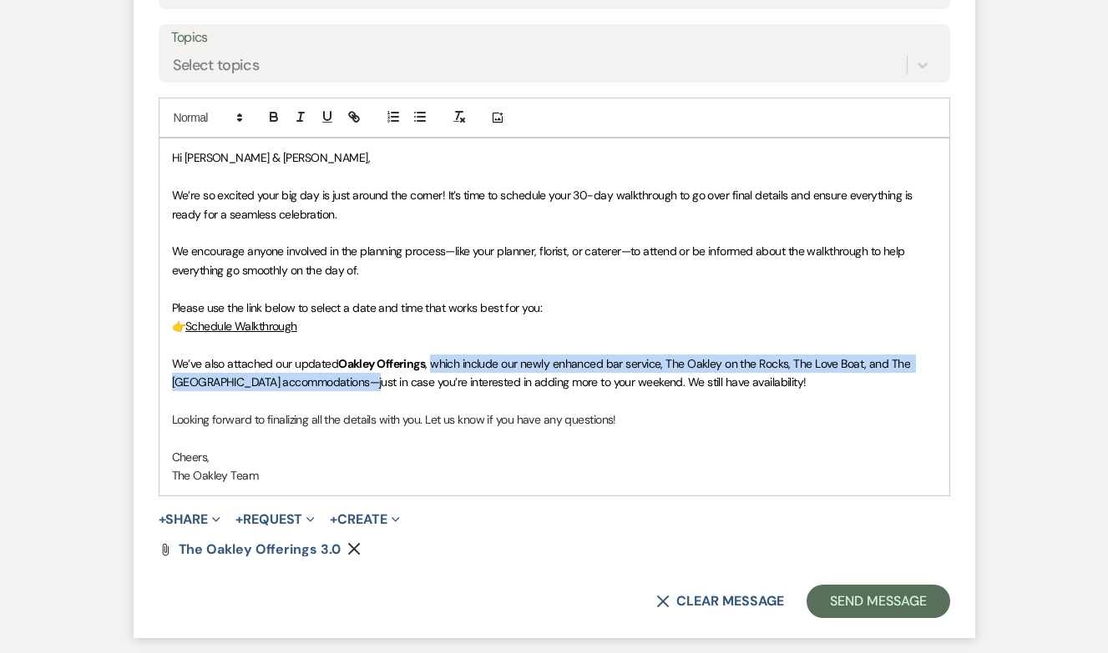
drag, startPoint x: 334, startPoint y: 383, endPoint x: 431, endPoint y: 366, distance: 98.4
click at [431, 366] on span ", which include our newly enhanced bar service, The Oakley on the Rocks, The Lo…" at bounding box center [542, 372] width 741 height 33
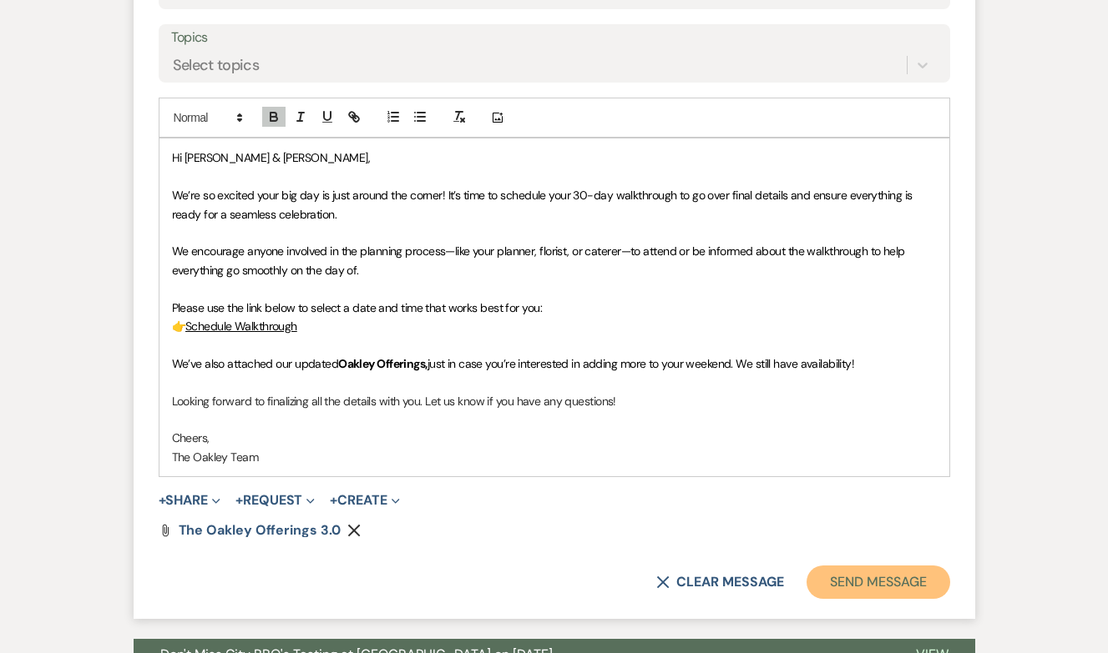
click at [887, 590] on button "Send Message" at bounding box center [877, 582] width 143 height 33
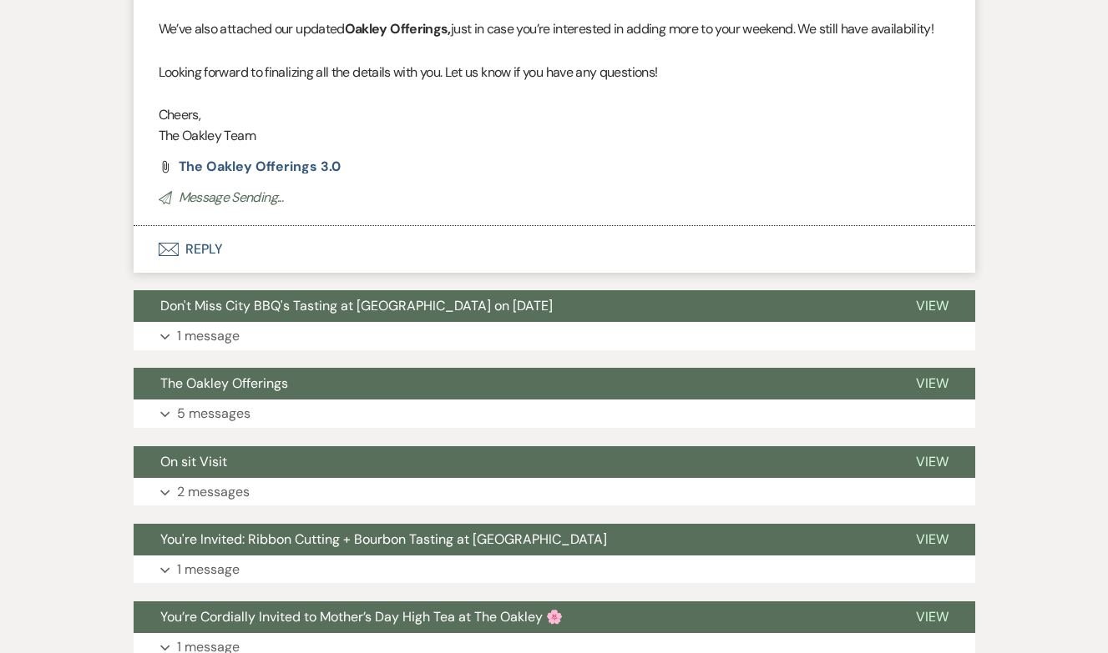
scroll to position [185, 0]
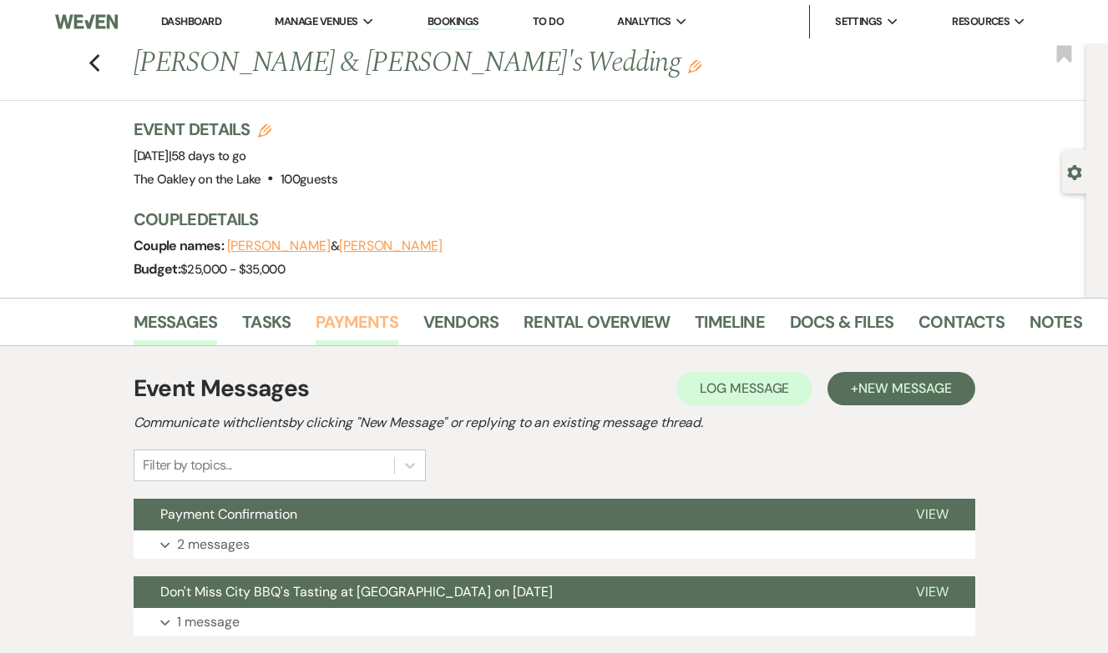
click at [352, 325] on link "Payments" at bounding box center [356, 327] width 83 height 37
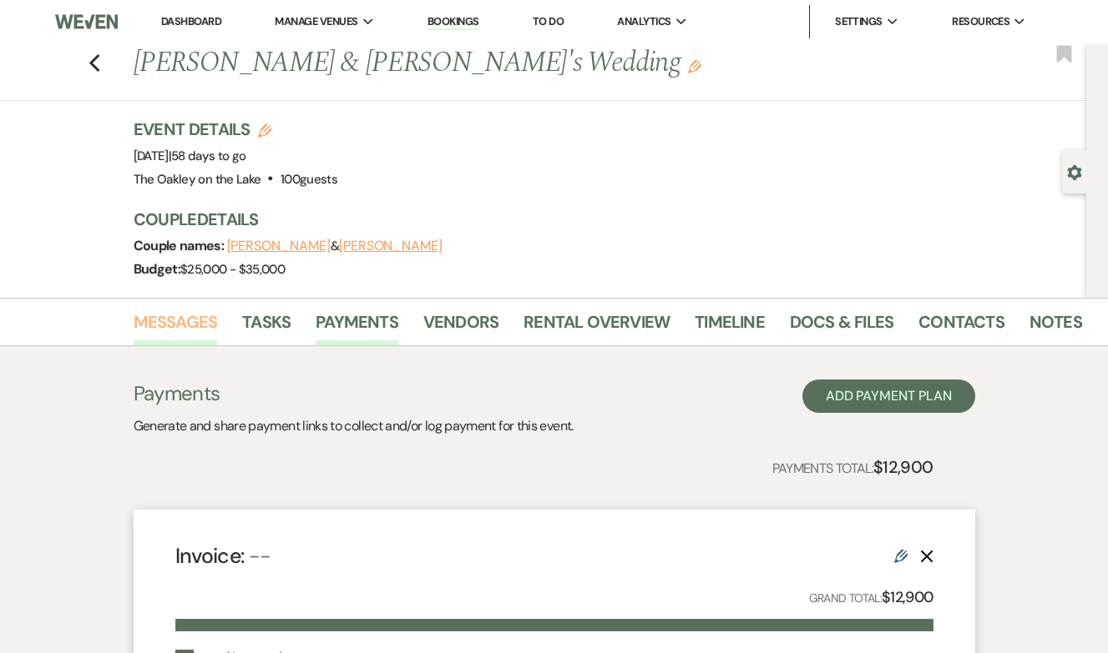
click at [178, 322] on link "Messages" at bounding box center [176, 327] width 84 height 37
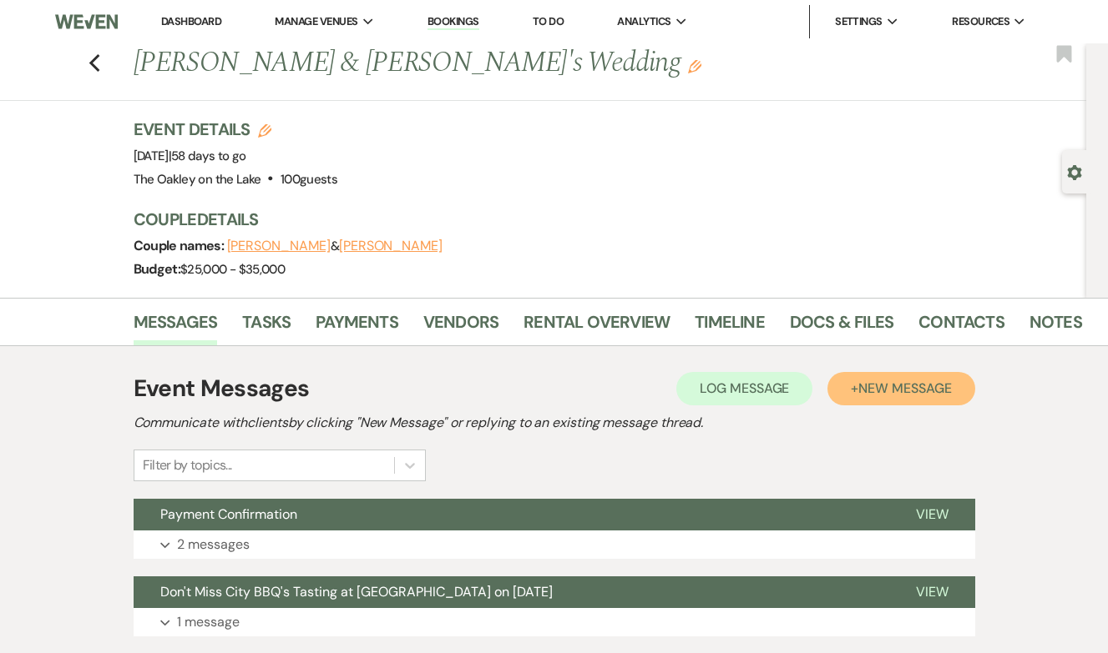
click at [895, 380] on span "New Message" at bounding box center [904, 389] width 93 height 18
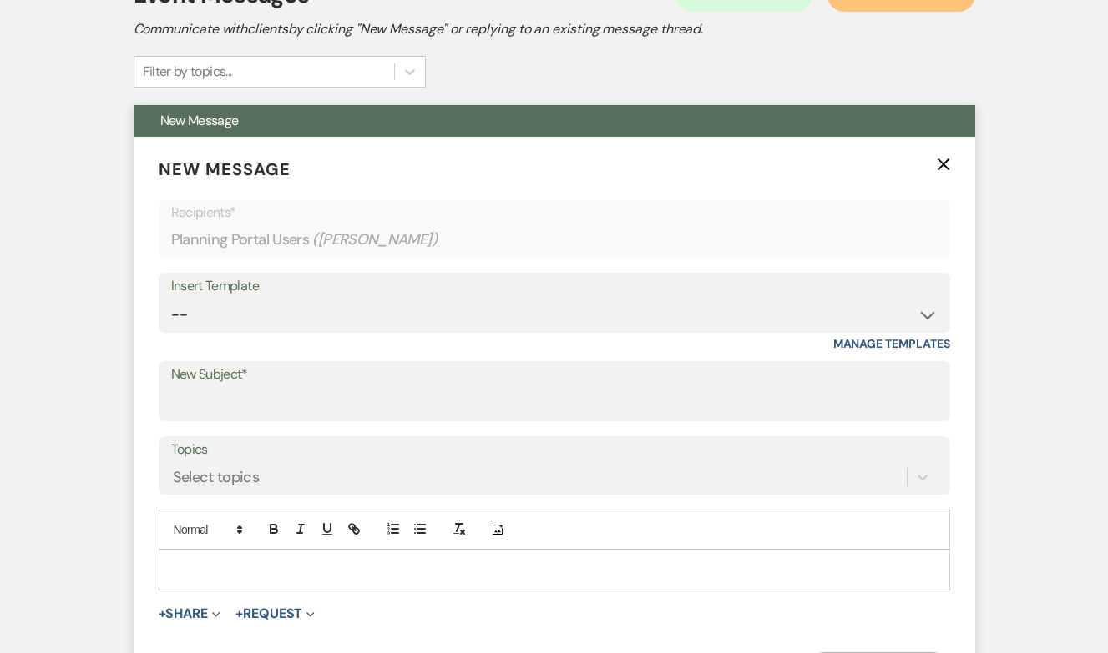
scroll to position [427, 0]
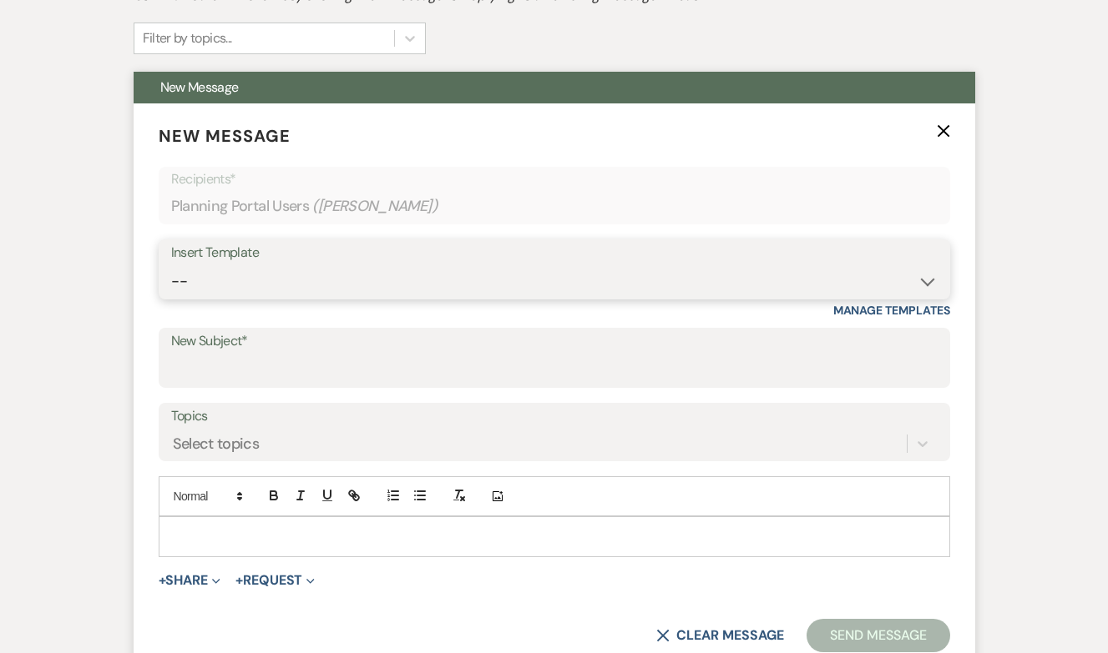
click at [317, 285] on select "-- Weven Planning Portal Introduction (Booked Events) Tour Request Response Fol…" at bounding box center [554, 281] width 766 height 33
select select "5264"
click at [171, 265] on select "-- Weven Planning Portal Introduction (Booked Events) Tour Request Response Fol…" at bounding box center [554, 281] width 766 height 33
type input "Final Countdown! Schedule Your 30-Day Walkthrough 🎉"
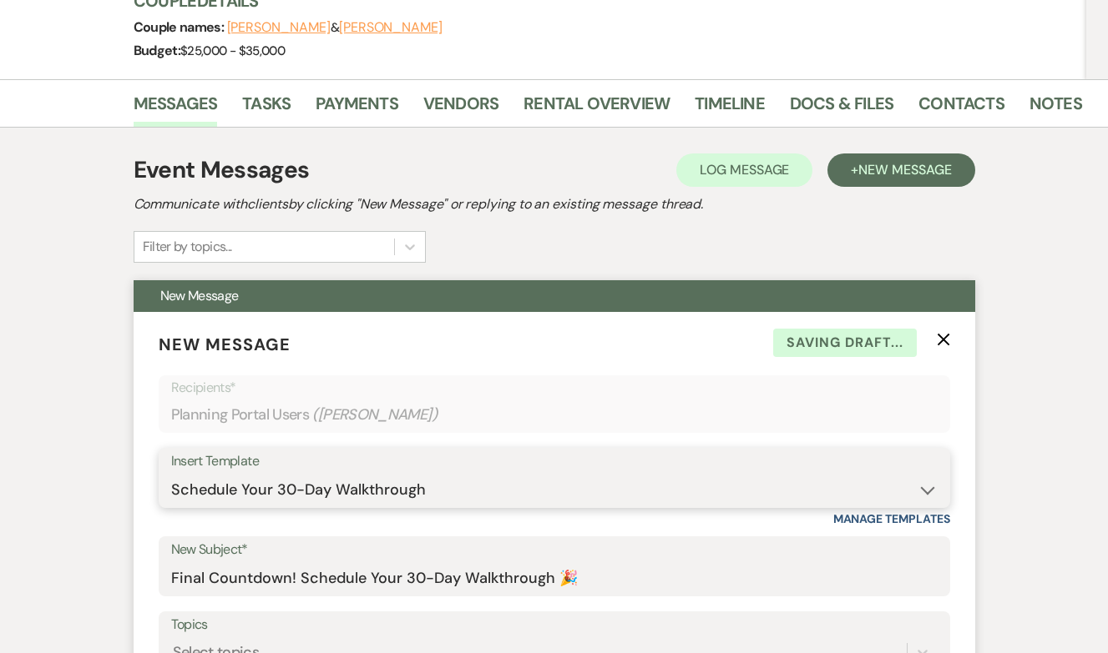
scroll to position [0, 0]
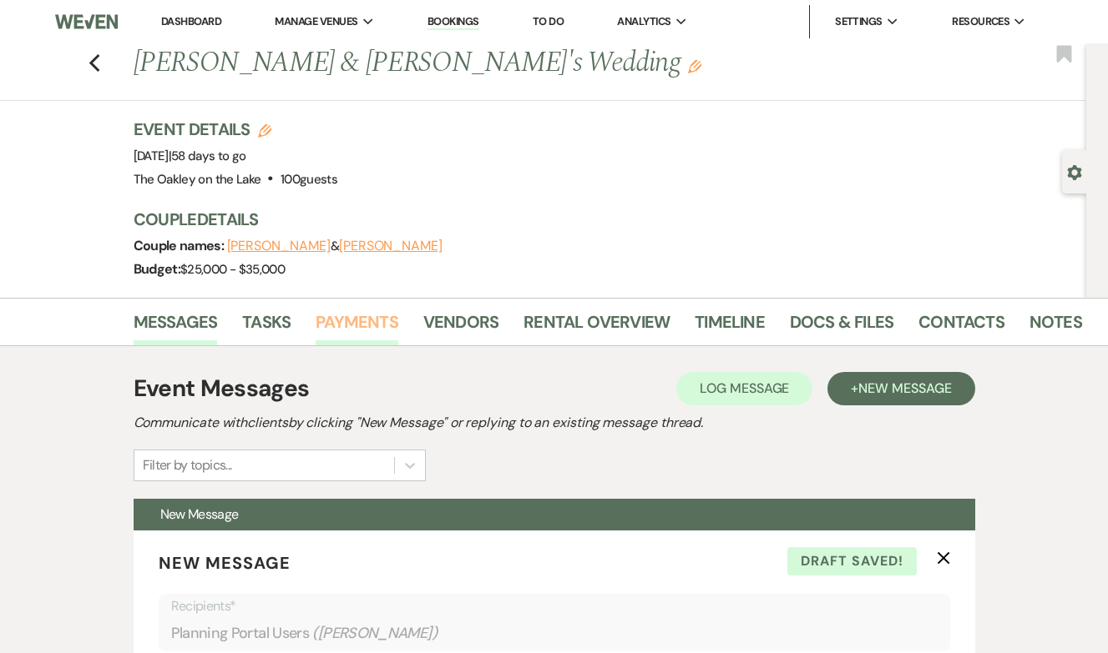
click at [343, 324] on link "Payments" at bounding box center [356, 327] width 83 height 37
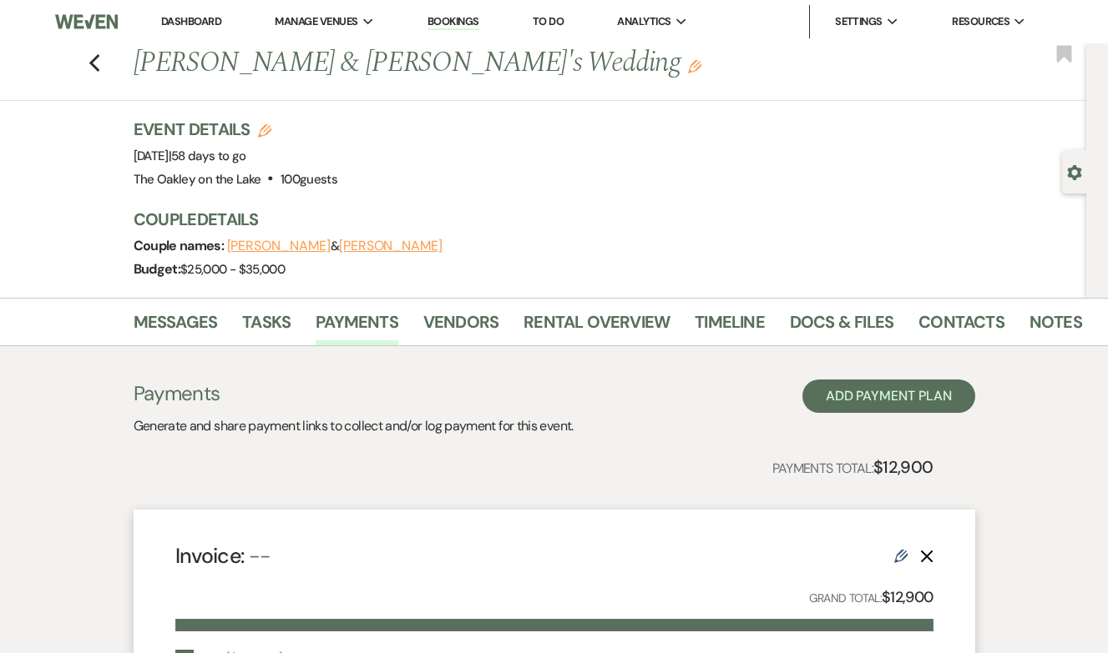
click at [100, 65] on div "Previous Harrison Luong & Yuuki Unno's Wedding Edit Bookmark" at bounding box center [539, 72] width 1094 height 58
click at [88, 63] on icon "Previous" at bounding box center [94, 63] width 13 height 20
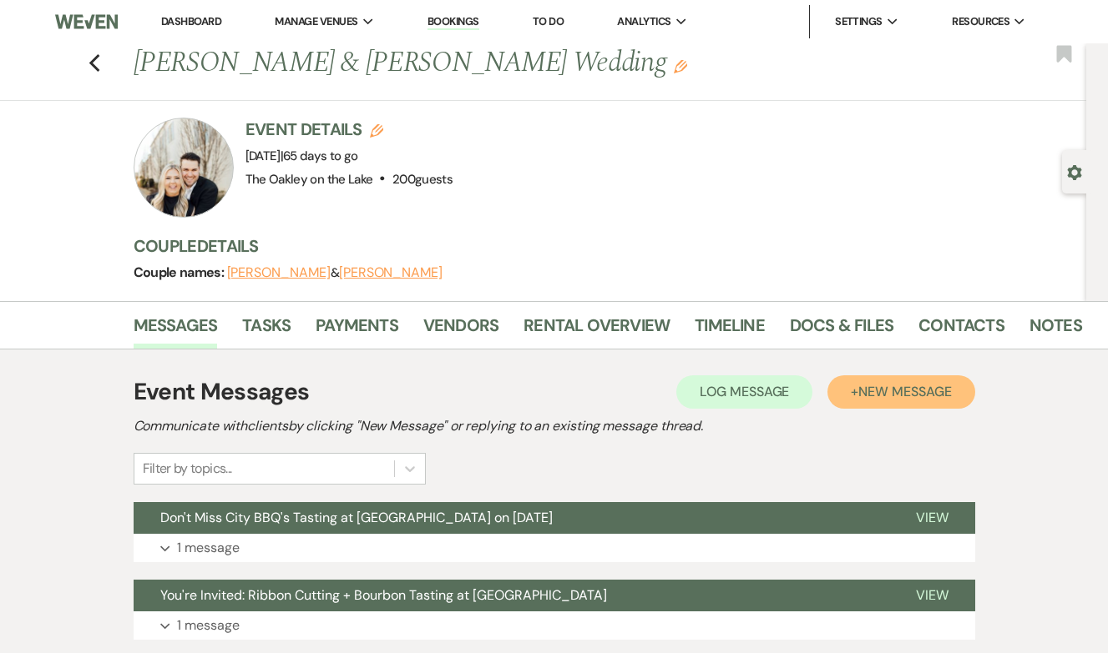
click at [910, 396] on span "New Message" at bounding box center [904, 392] width 93 height 18
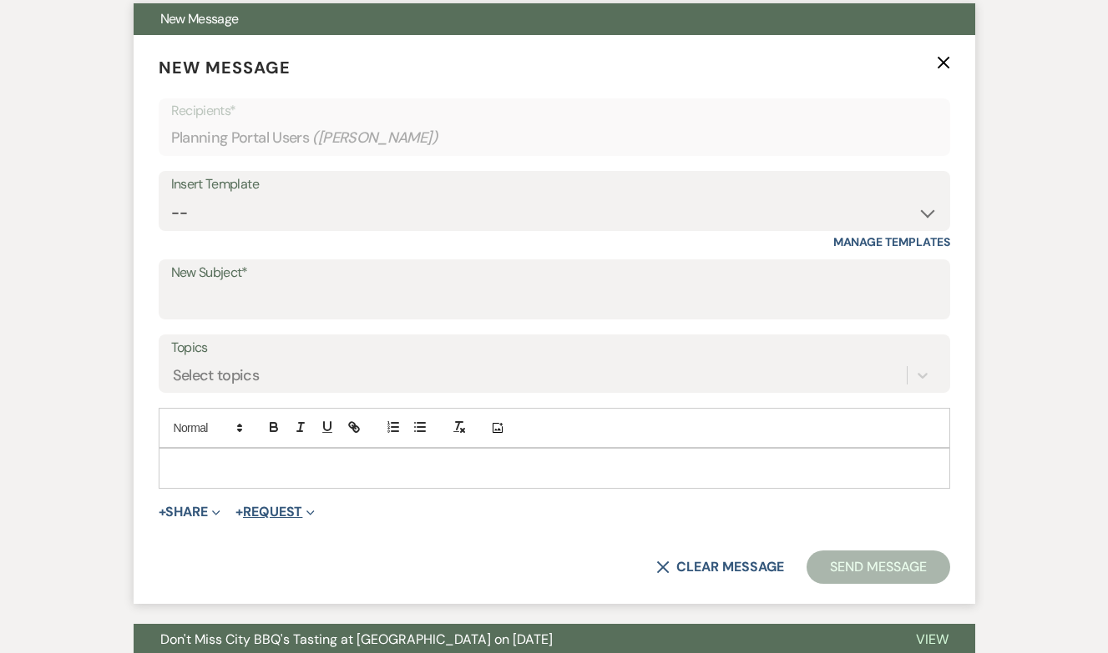
scroll to position [483, 0]
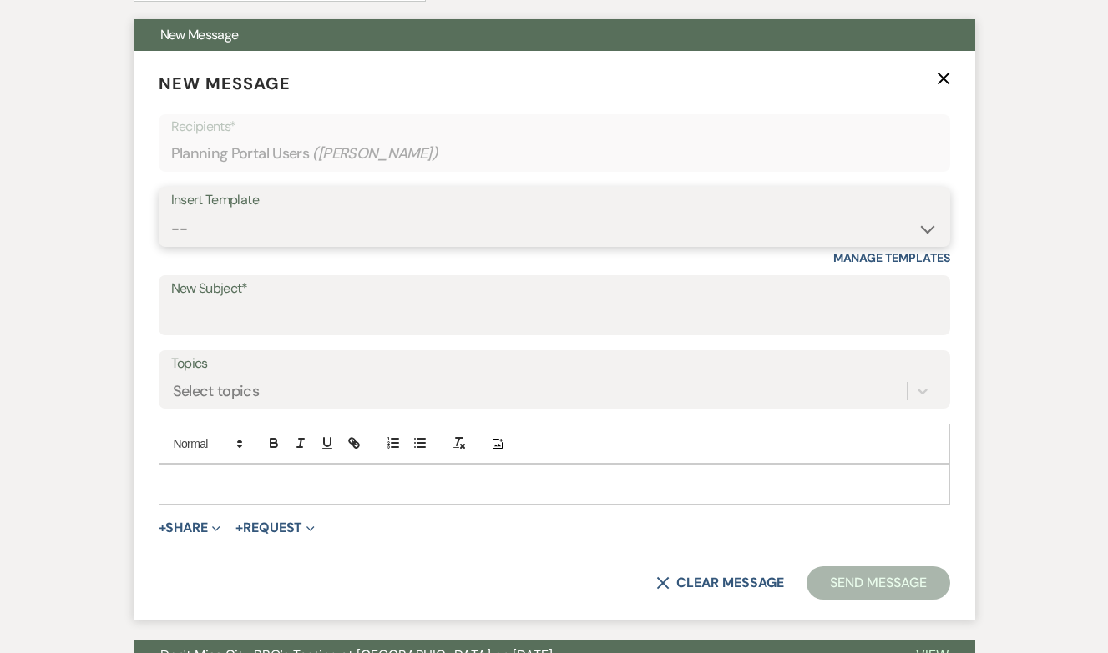
click at [189, 240] on select "-- Weven Planning Portal Introduction (Booked Events) Tour Request Response Fol…" at bounding box center [554, 229] width 766 height 33
select select "5264"
click at [171, 213] on select "-- Weven Planning Portal Introduction (Booked Events) Tour Request Response Fol…" at bounding box center [554, 229] width 766 height 33
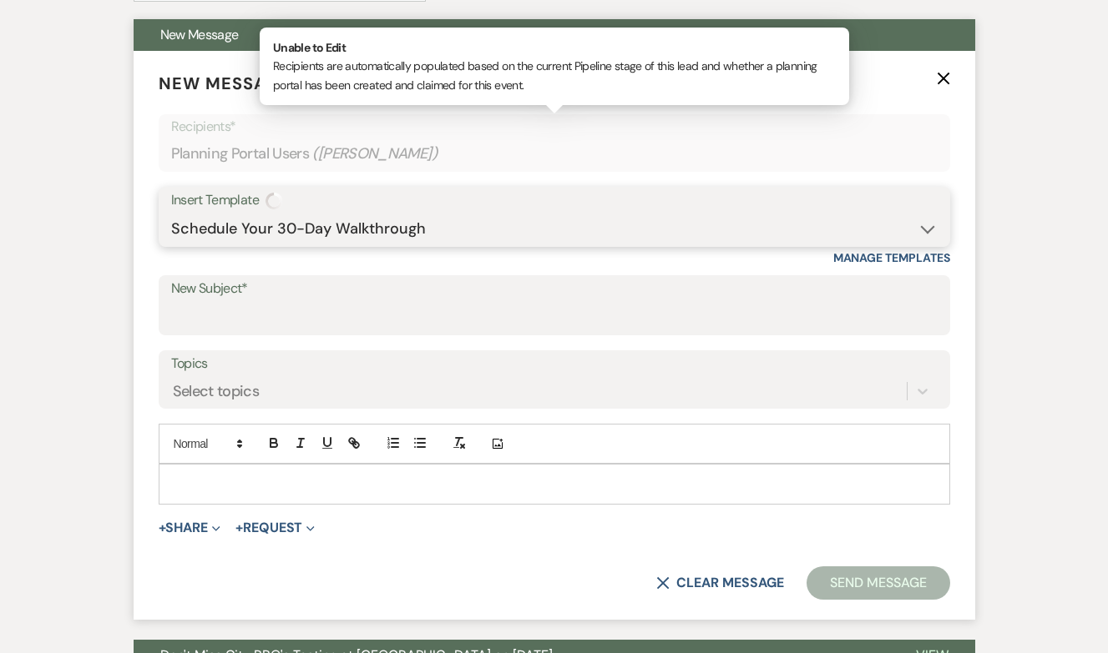
type input "Final Countdown! Schedule Your 30-Day Walkthrough 🎉"
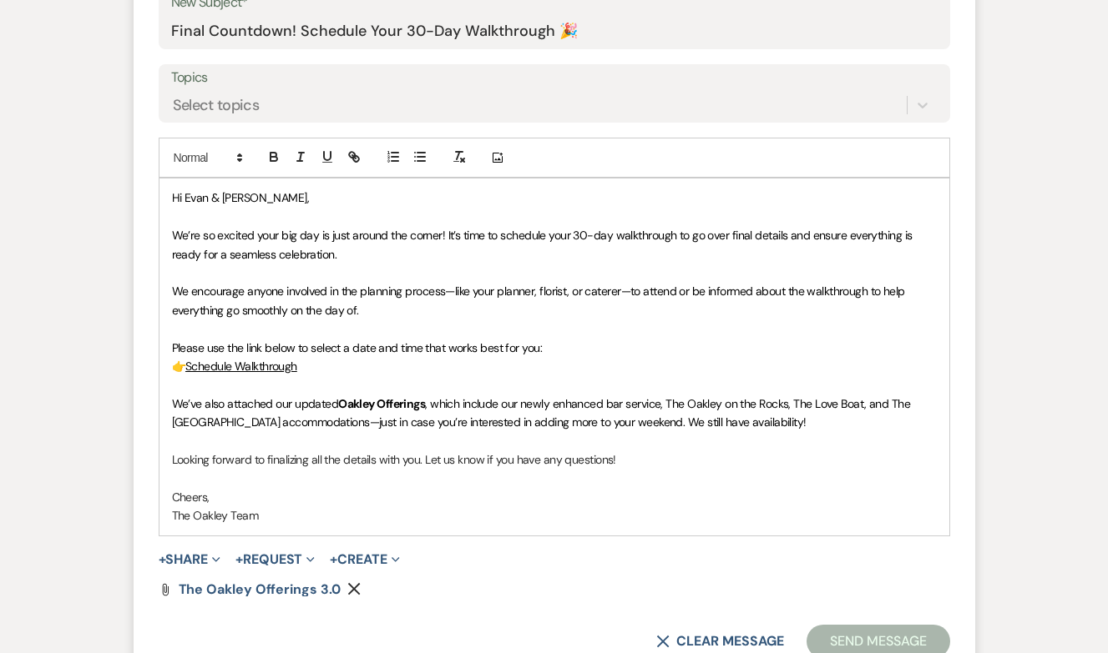
scroll to position [0, 0]
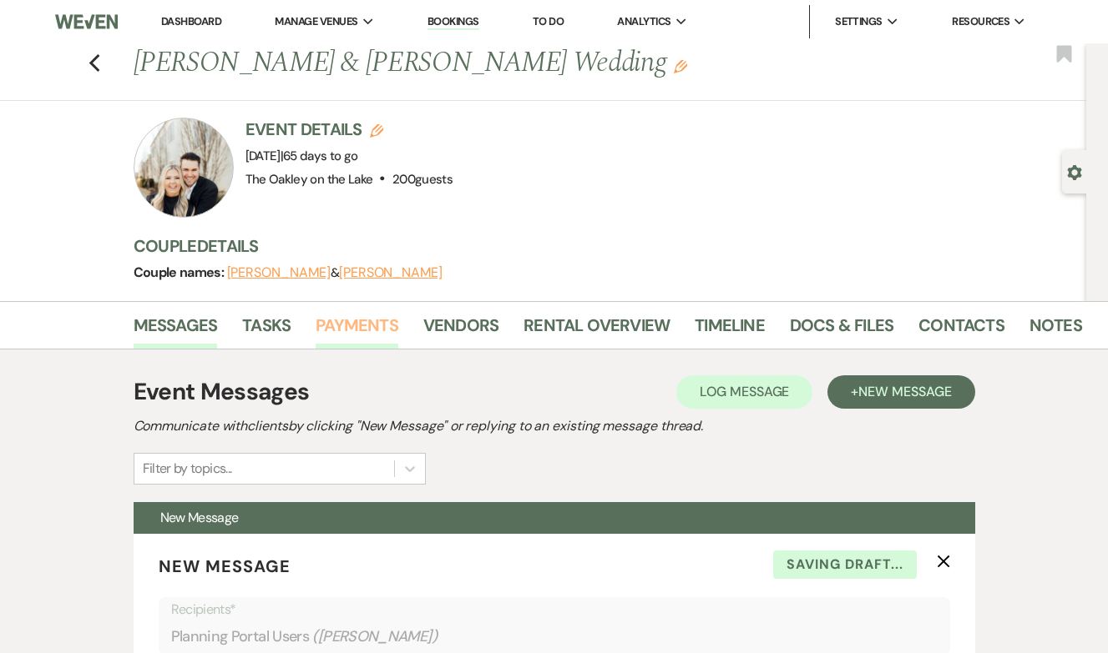
click at [364, 331] on link "Payments" at bounding box center [356, 330] width 83 height 37
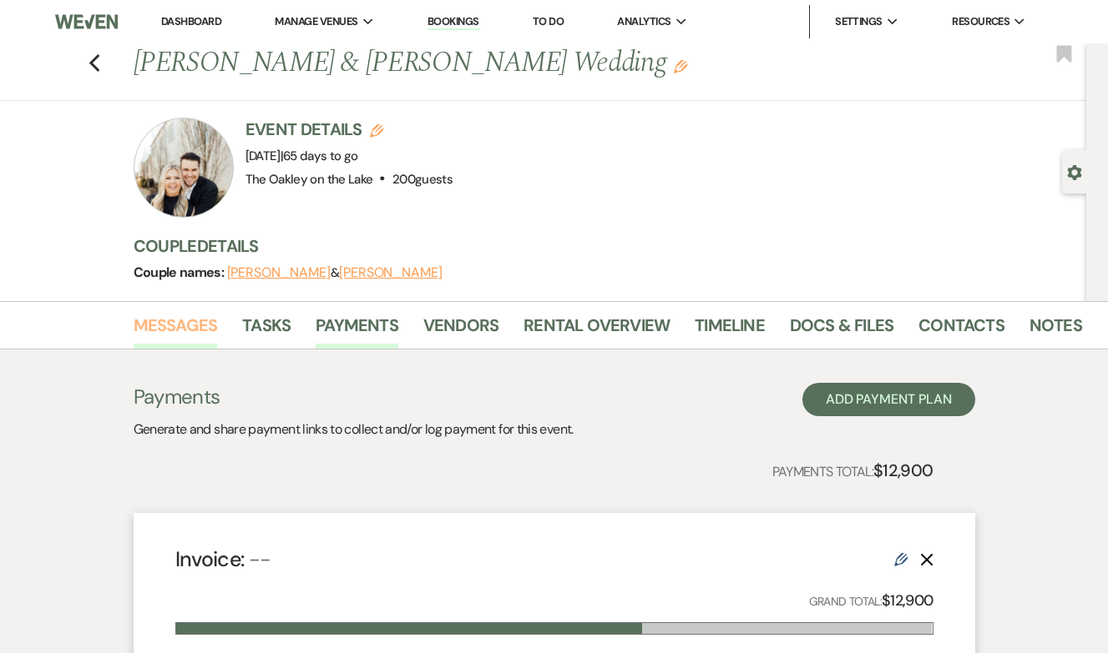
click at [195, 313] on link "Messages" at bounding box center [176, 330] width 84 height 37
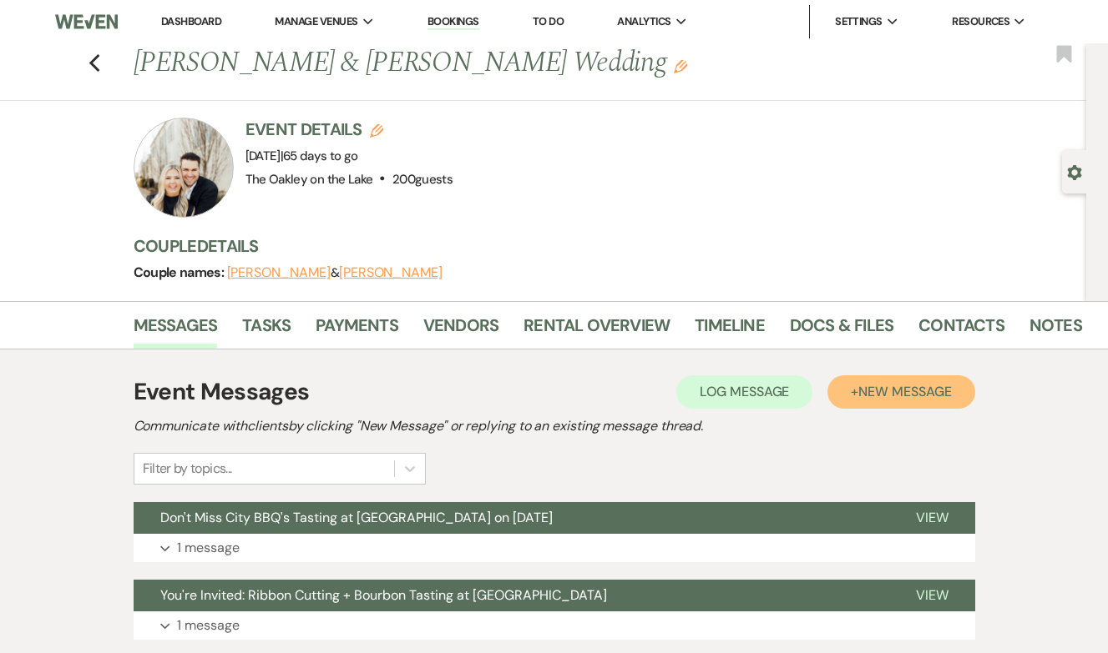
click at [898, 380] on button "+ New Message" at bounding box center [900, 392] width 147 height 33
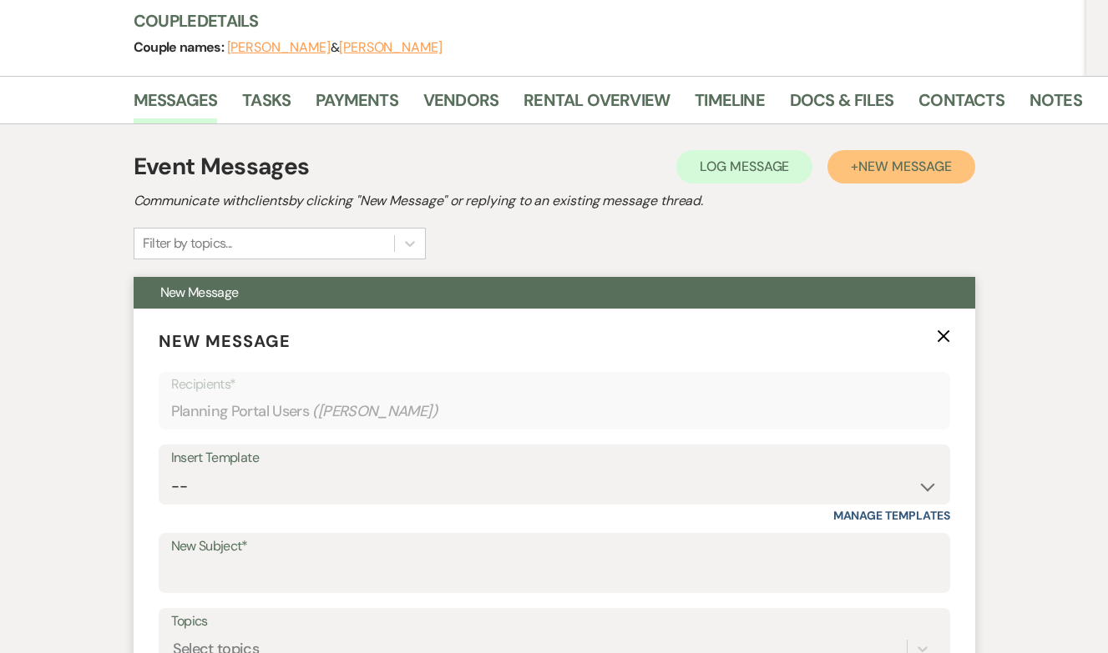
scroll to position [228, 0]
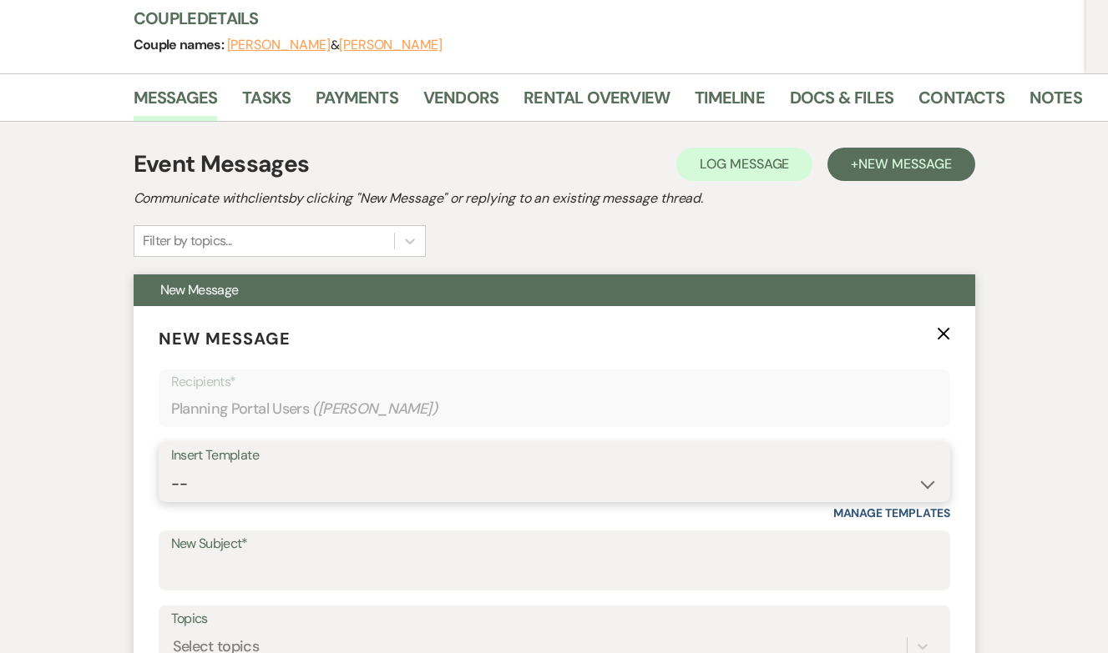
click at [431, 483] on select "-- Weven Planning Portal Introduction (Booked Events) Tour Request Response Fol…" at bounding box center [554, 484] width 766 height 33
select select "5264"
click at [171, 468] on select "-- Weven Planning Portal Introduction (Booked Events) Tour Request Response Fol…" at bounding box center [554, 484] width 766 height 33
type input "Final Countdown! Schedule Your 30-Day Walkthrough 🎉"
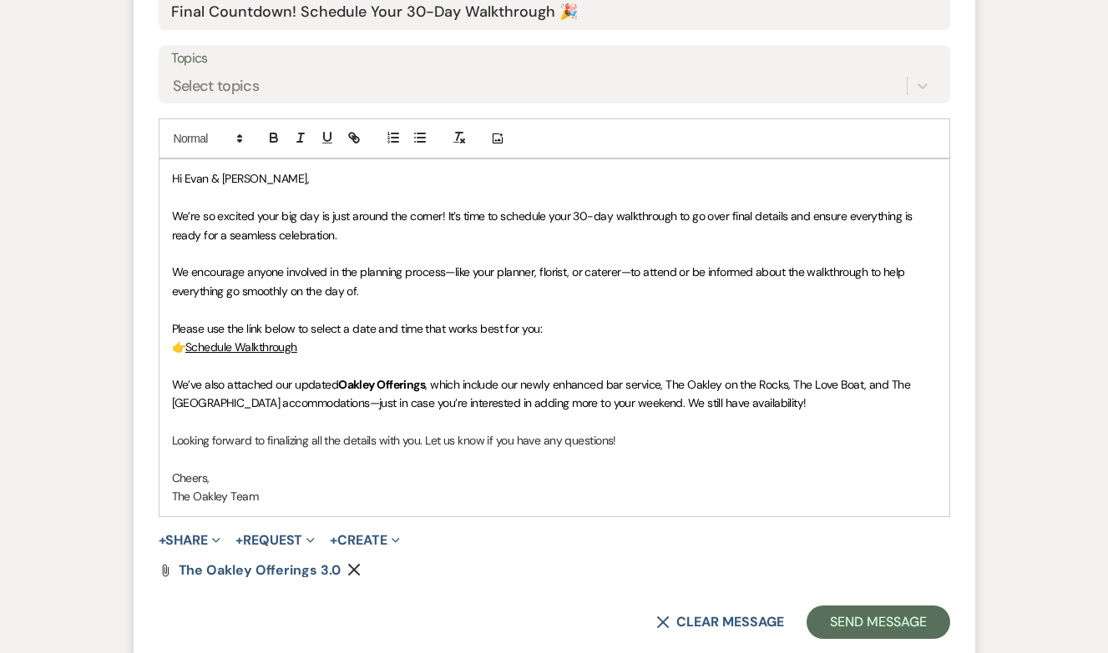
scroll to position [786, 0]
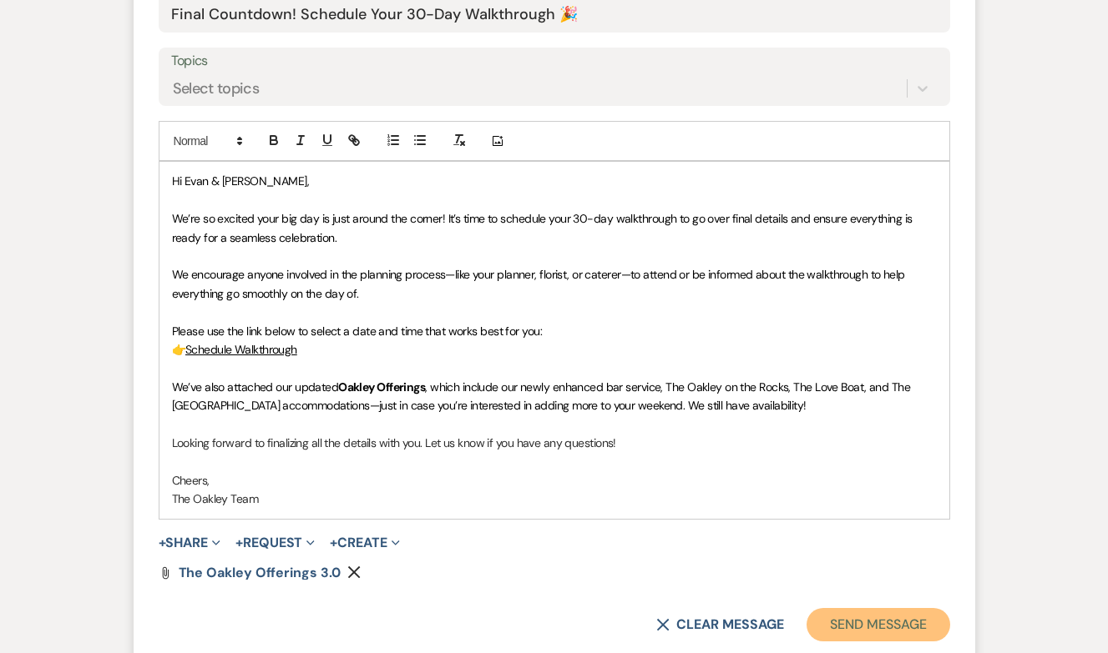
click at [855, 631] on button "Send Message" at bounding box center [877, 624] width 143 height 33
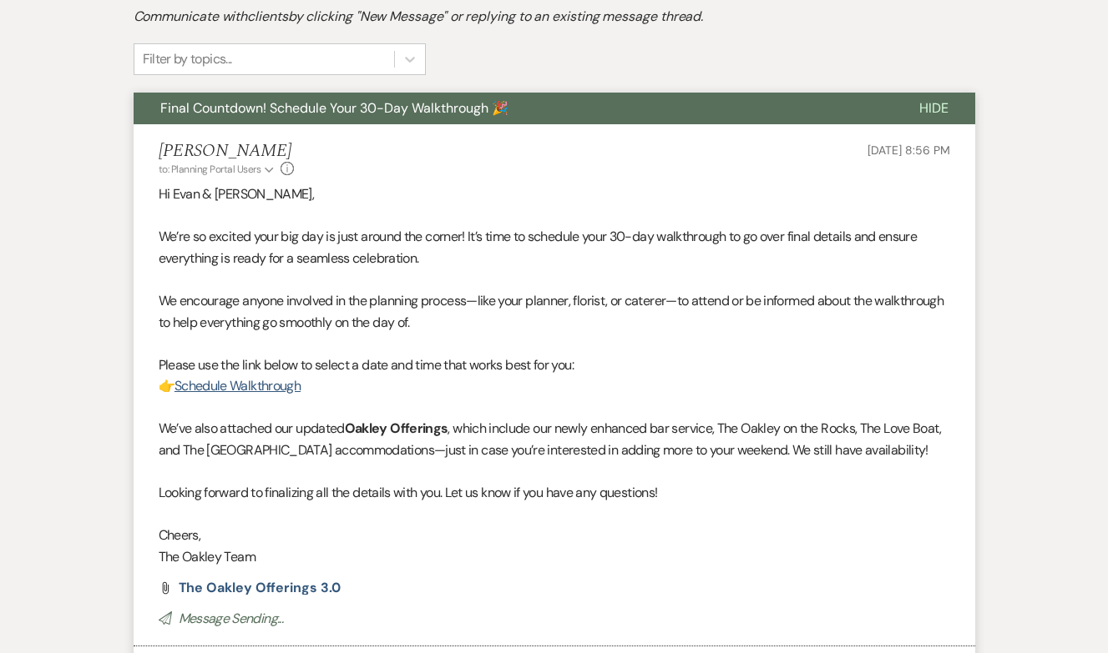
scroll to position [0, 0]
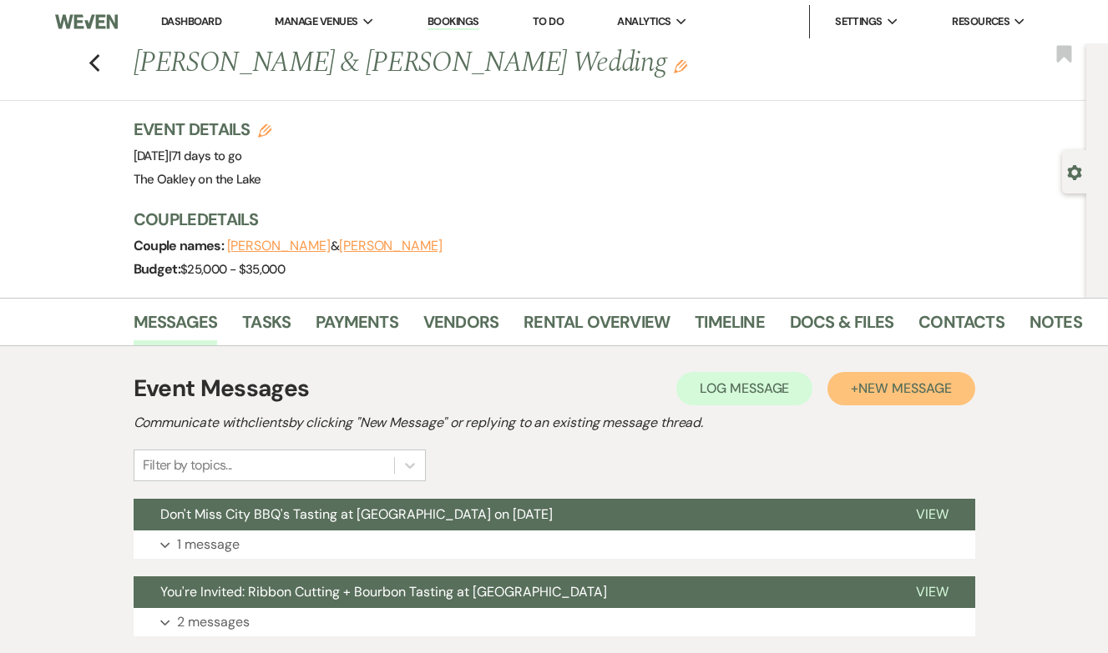
click at [875, 390] on span "New Message" at bounding box center [904, 389] width 93 height 18
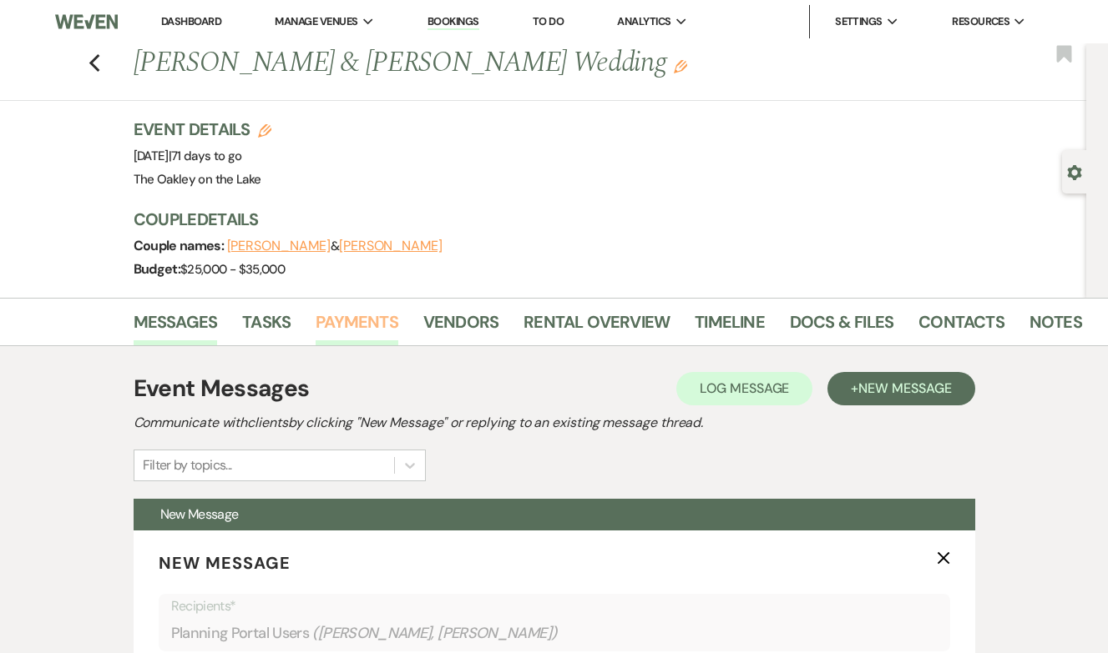
click at [346, 325] on link "Payments" at bounding box center [356, 327] width 83 height 37
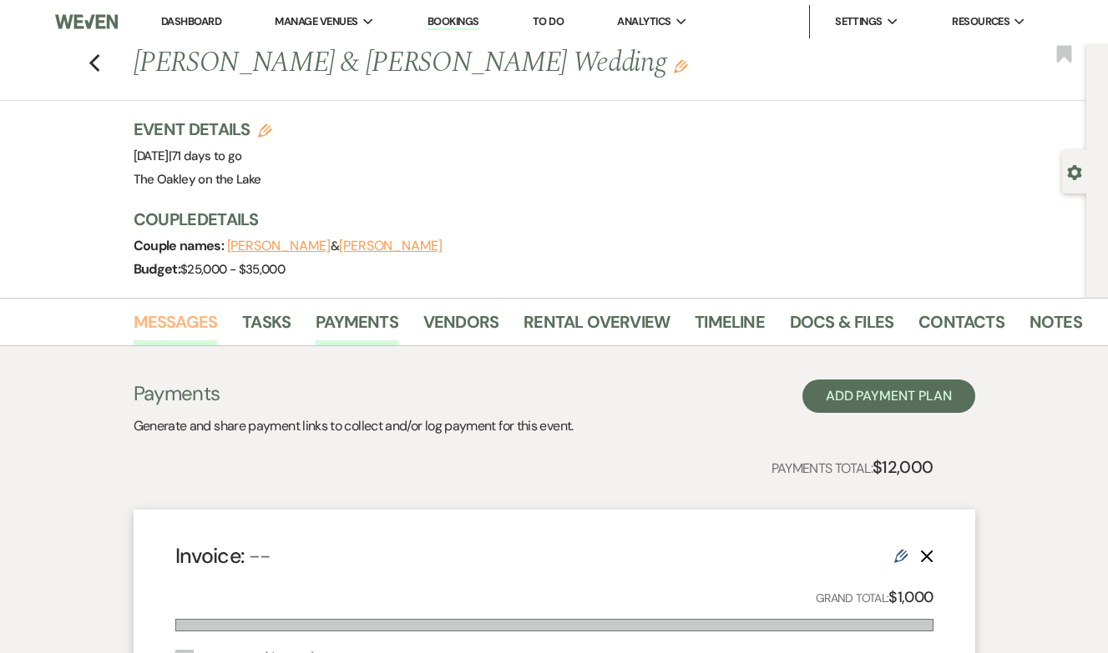
click at [170, 327] on link "Messages" at bounding box center [176, 327] width 84 height 37
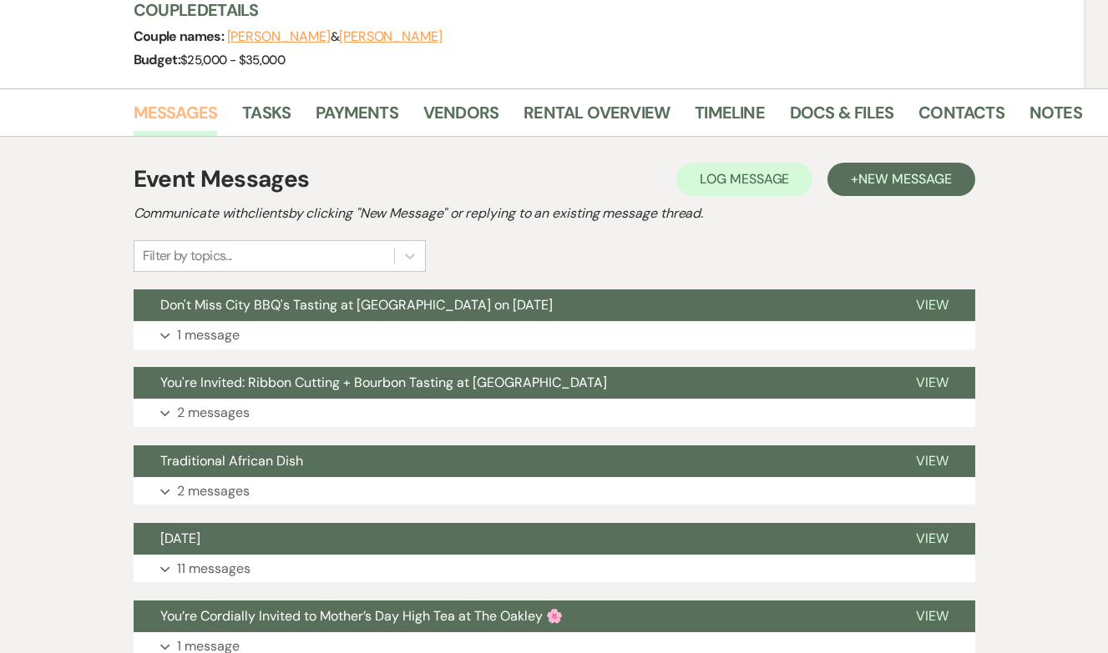
scroll to position [221, 0]
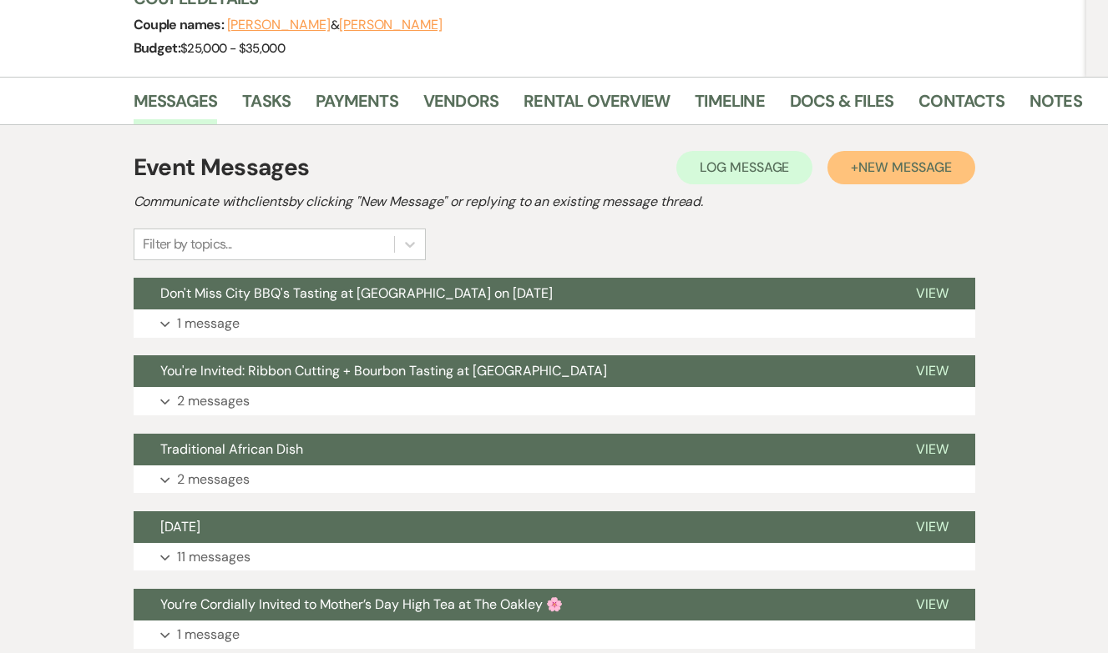
click at [870, 160] on span "New Message" at bounding box center [904, 168] width 93 height 18
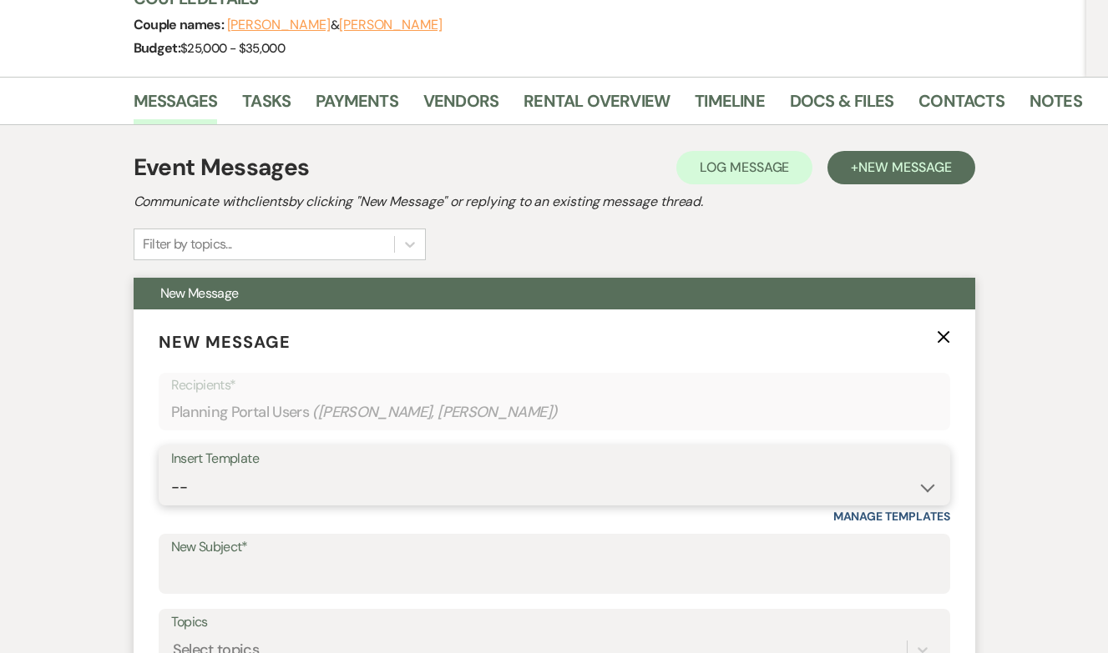
click at [192, 492] on select "-- Weven Planning Portal Introduction (Booked Events) Tour Request Response Fol…" at bounding box center [554, 488] width 766 height 33
select select "5264"
click at [171, 472] on select "-- Weven Planning Portal Introduction (Booked Events) Tour Request Response Fol…" at bounding box center [554, 488] width 766 height 33
type input "Final Countdown! Schedule Your 30-Day Walkthrough 🎉"
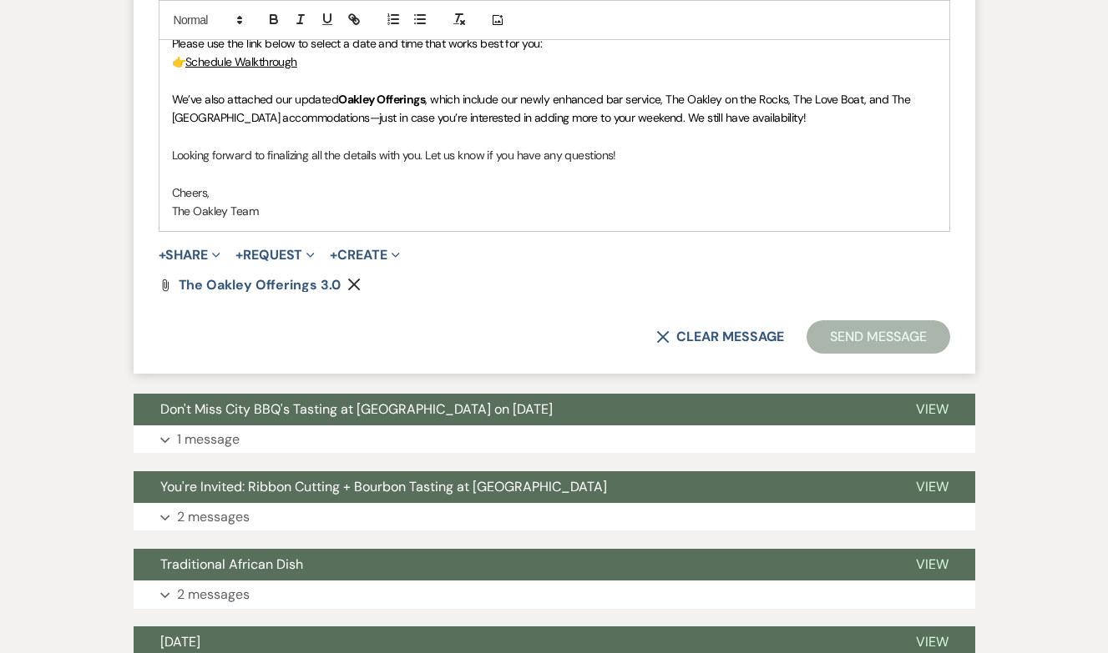
scroll to position [1198, 0]
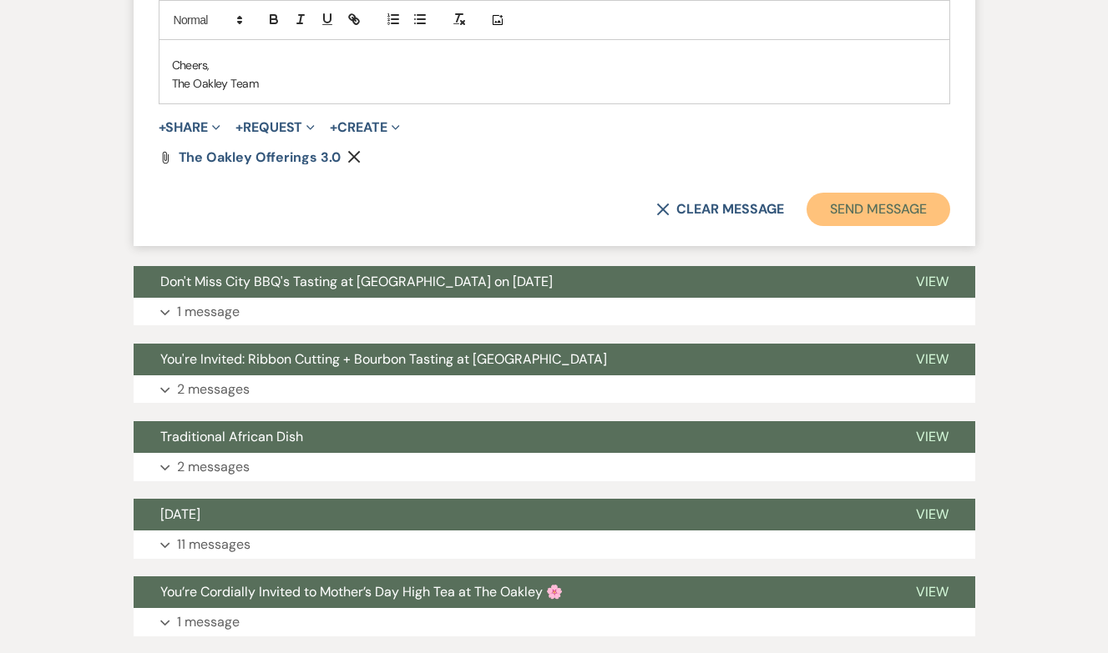
click at [931, 212] on button "Send Message" at bounding box center [877, 209] width 143 height 33
